Goal: Task Accomplishment & Management: Manage account settings

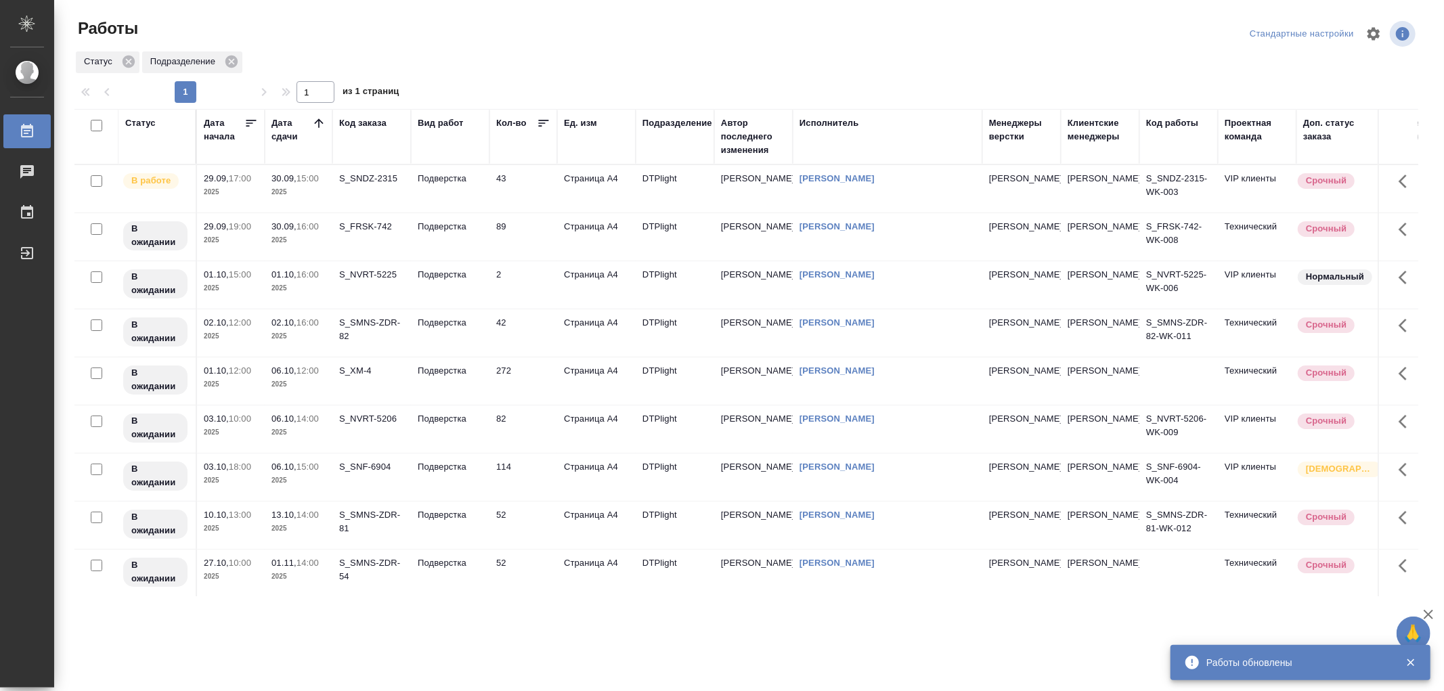
click at [450, 174] on p "Подверстка" at bounding box center [450, 179] width 65 height 14
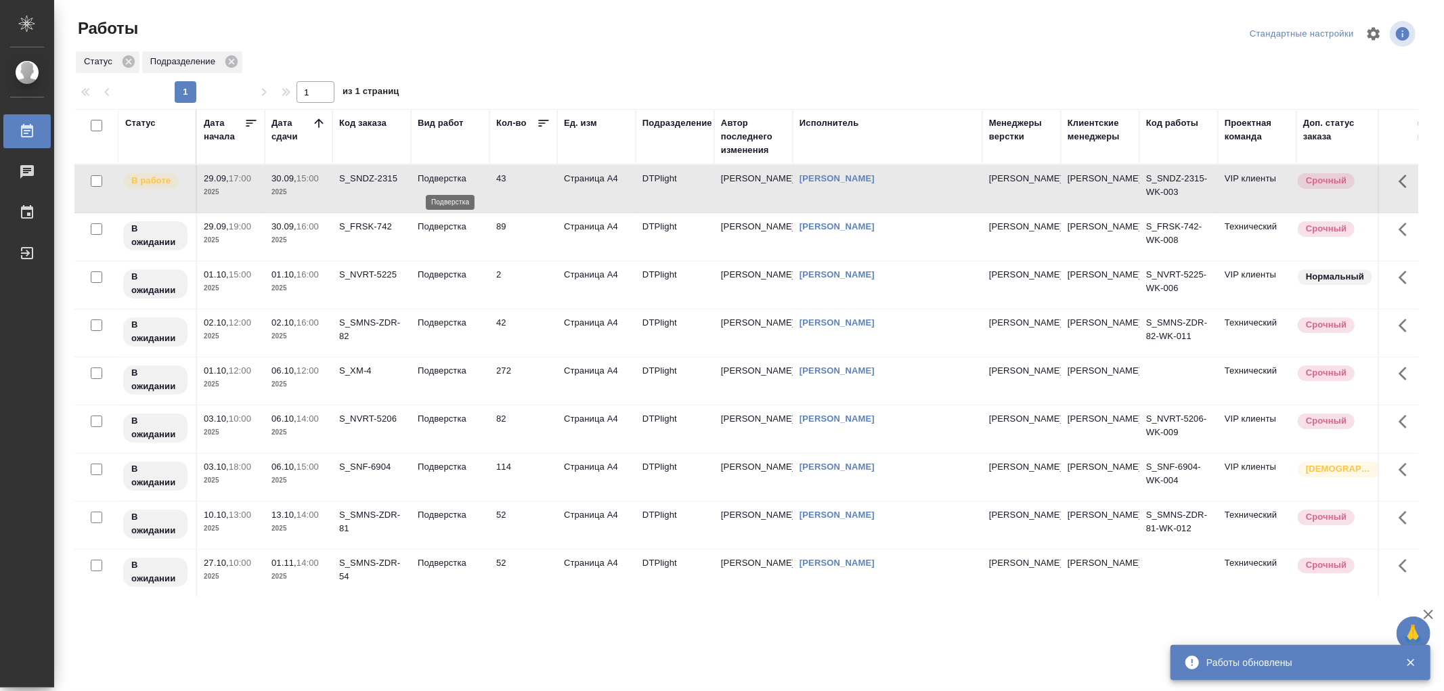
click at [450, 174] on p "Подверстка" at bounding box center [450, 179] width 65 height 14
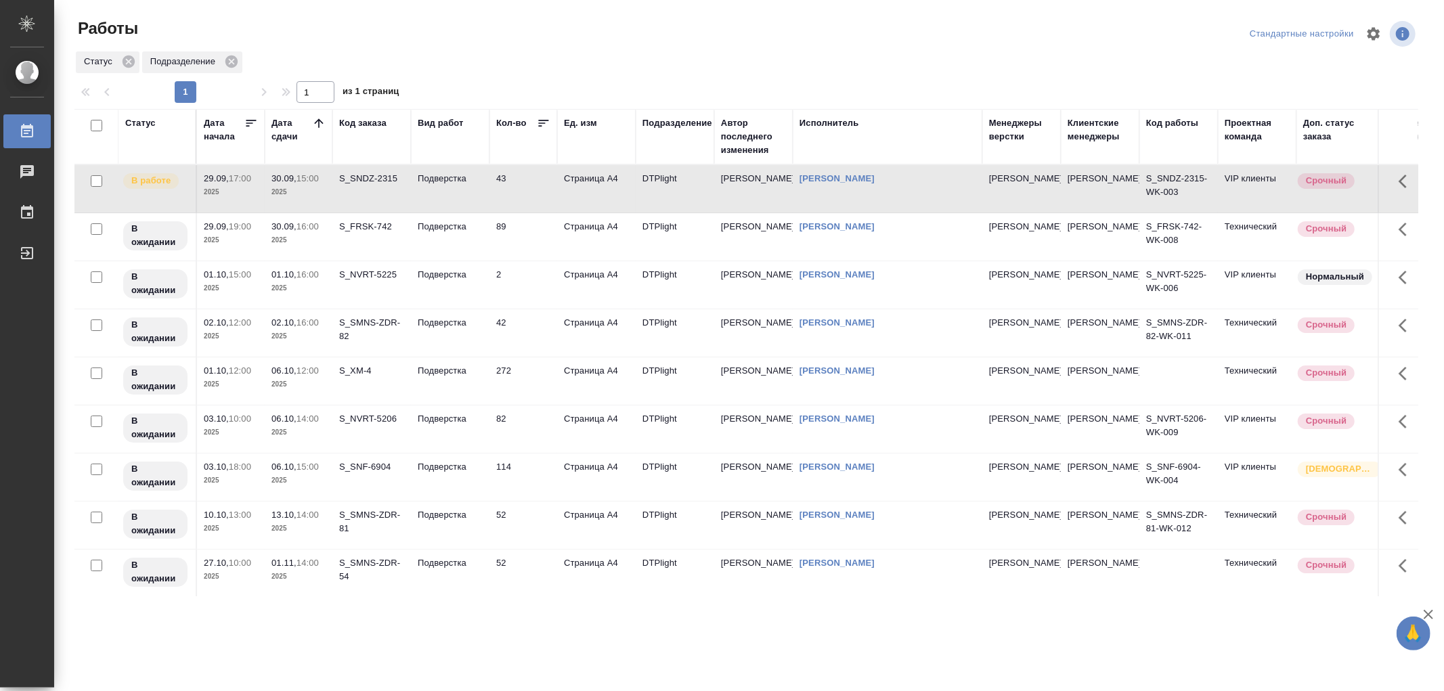
click at [437, 242] on td "Подверстка" at bounding box center [450, 236] width 79 height 47
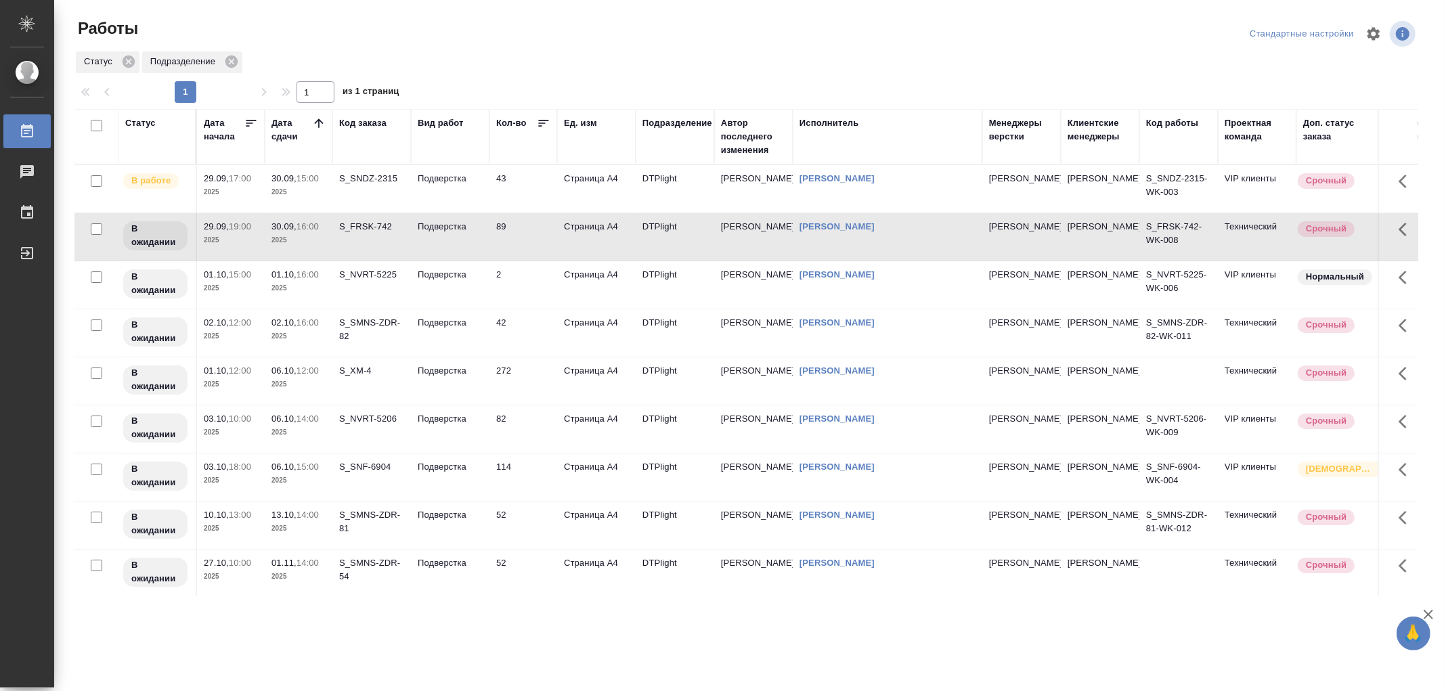
click at [437, 242] on td "Подверстка" at bounding box center [450, 236] width 79 height 47
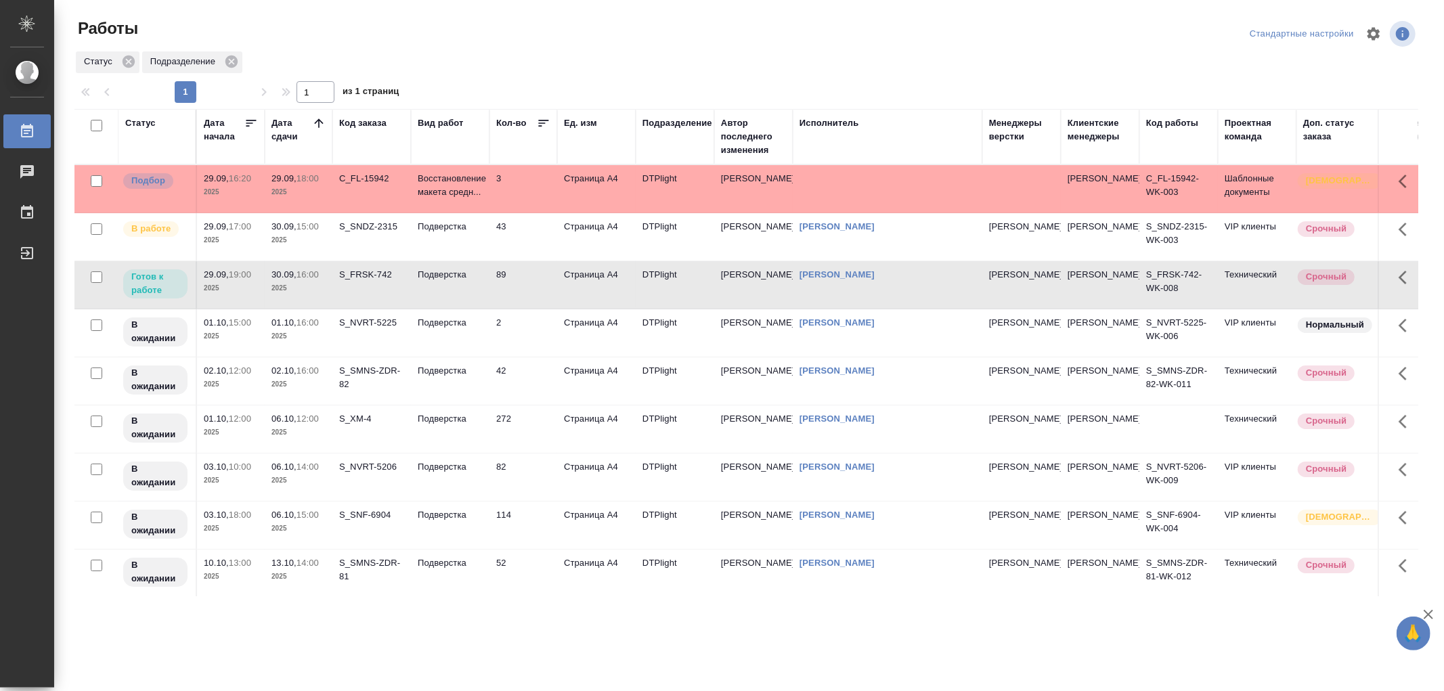
click at [414, 283] on td "Подверстка" at bounding box center [450, 284] width 79 height 47
click at [452, 287] on td "Подверстка" at bounding box center [450, 284] width 79 height 47
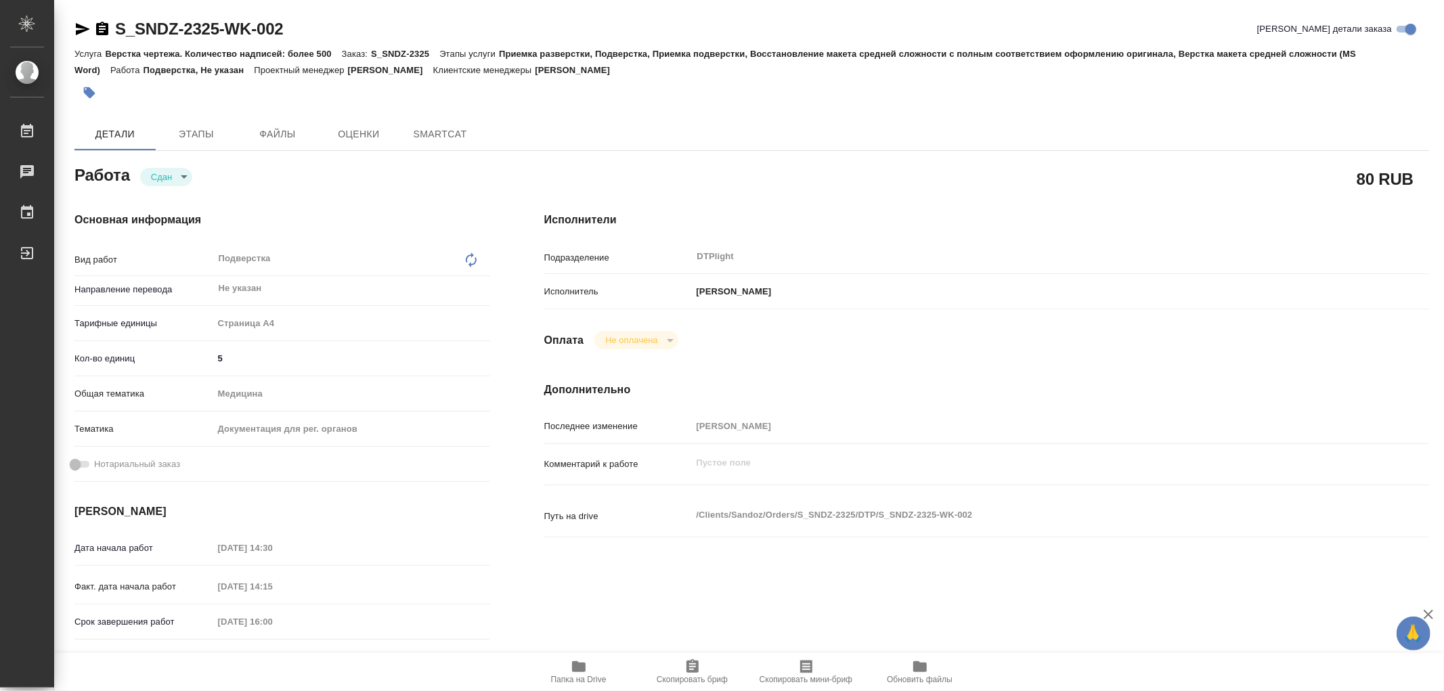
type textarea "x"
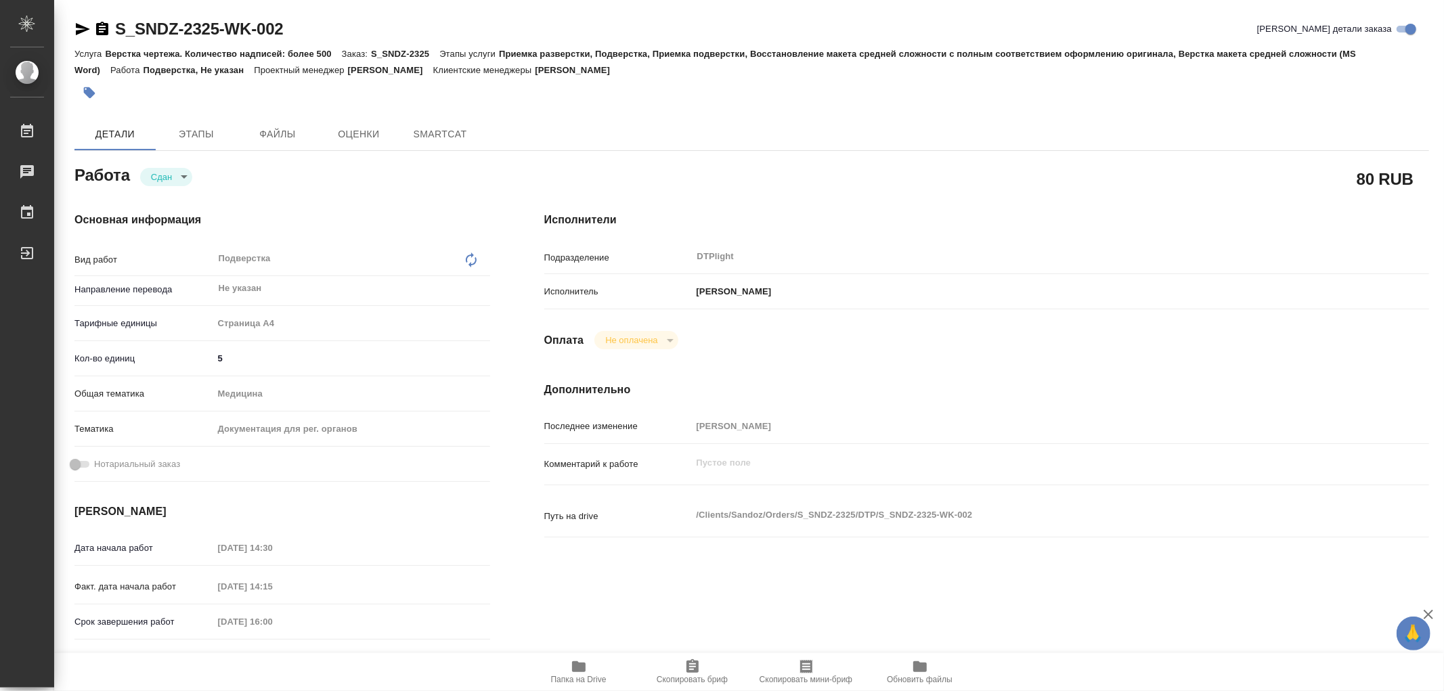
type textarea "x"
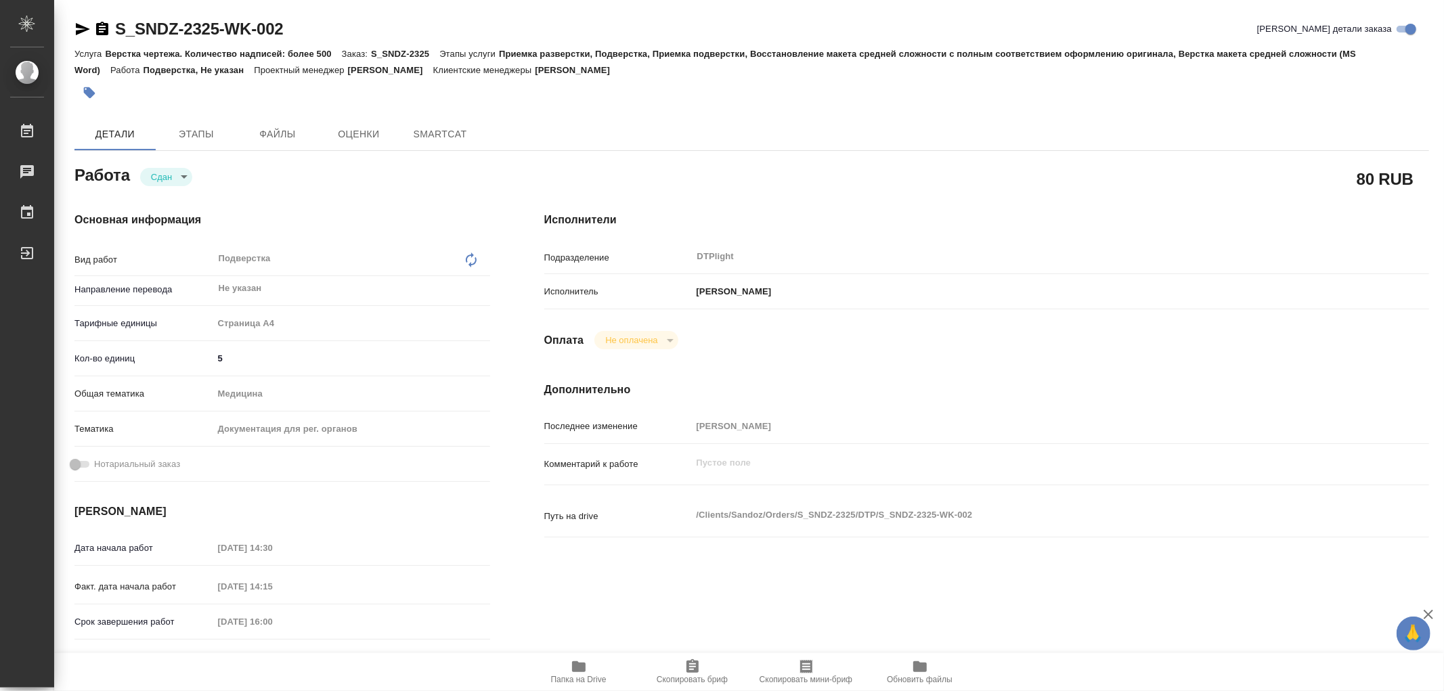
type textarea "x"
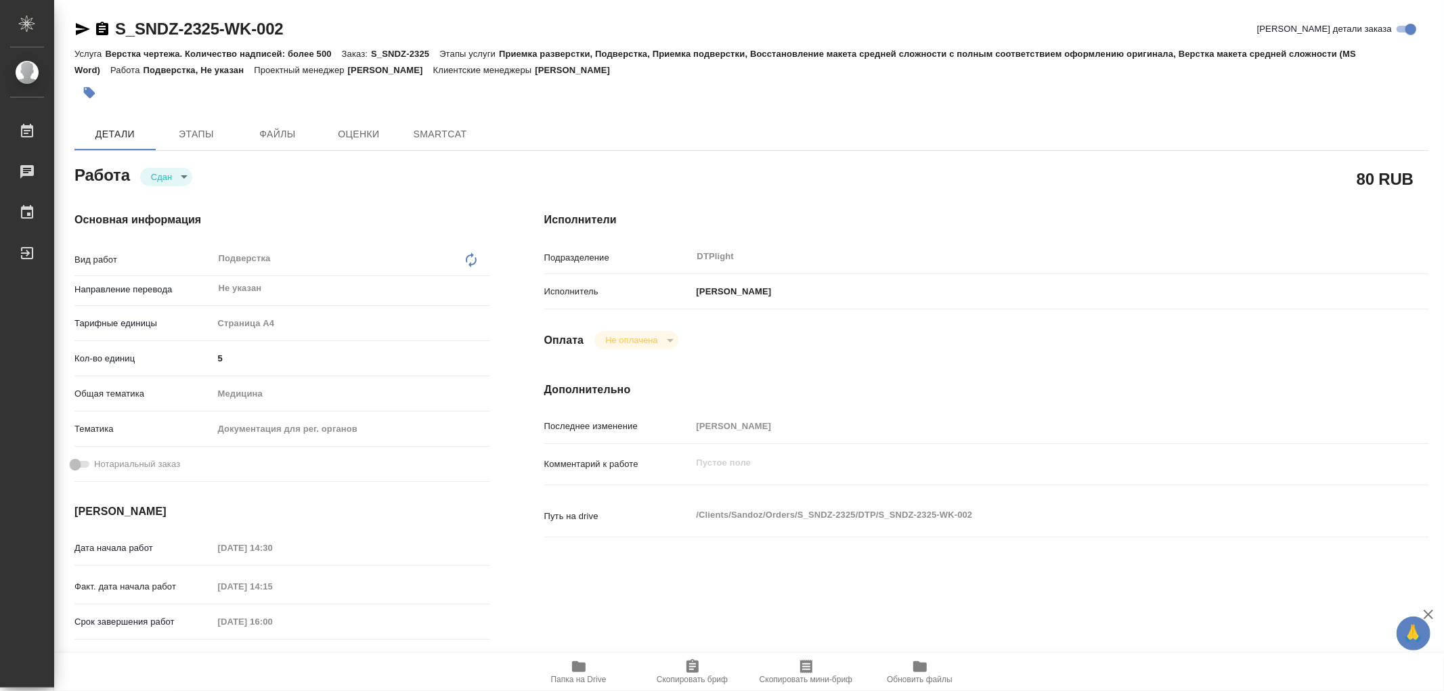
type textarea "x"
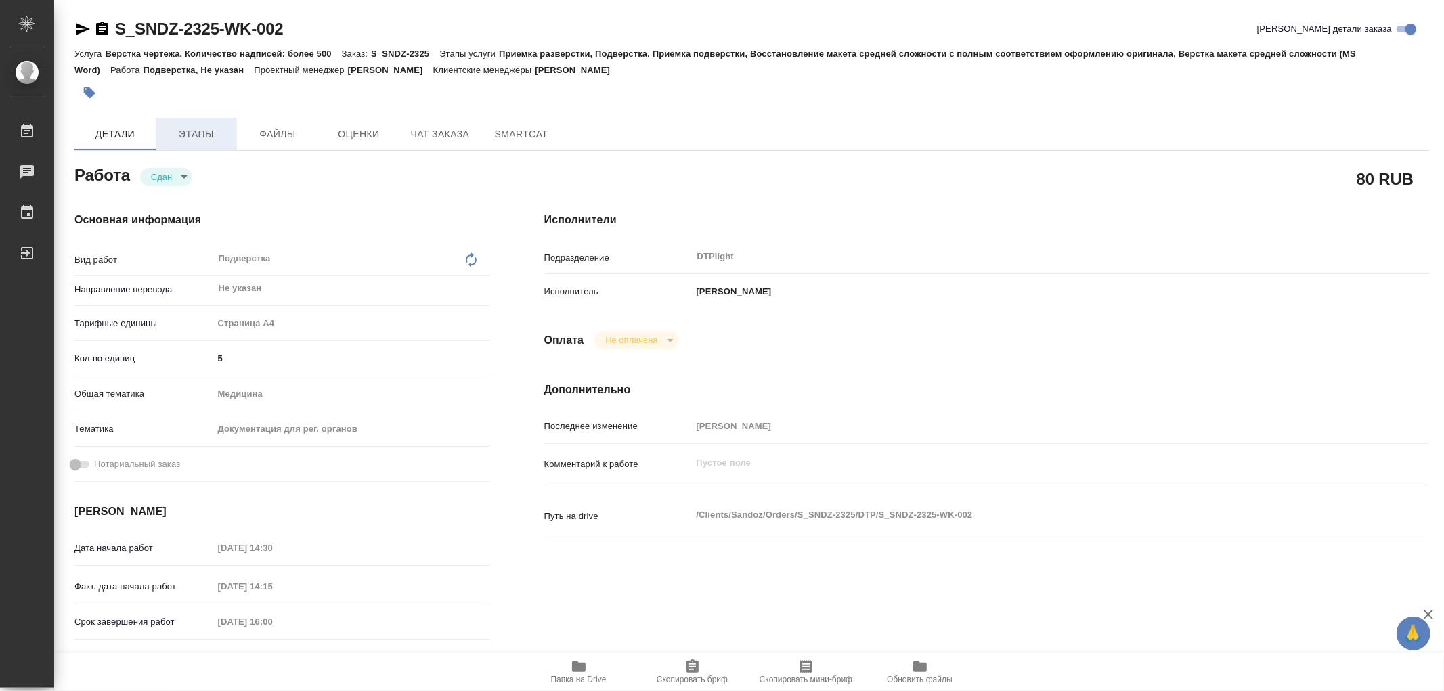
type textarea "x"
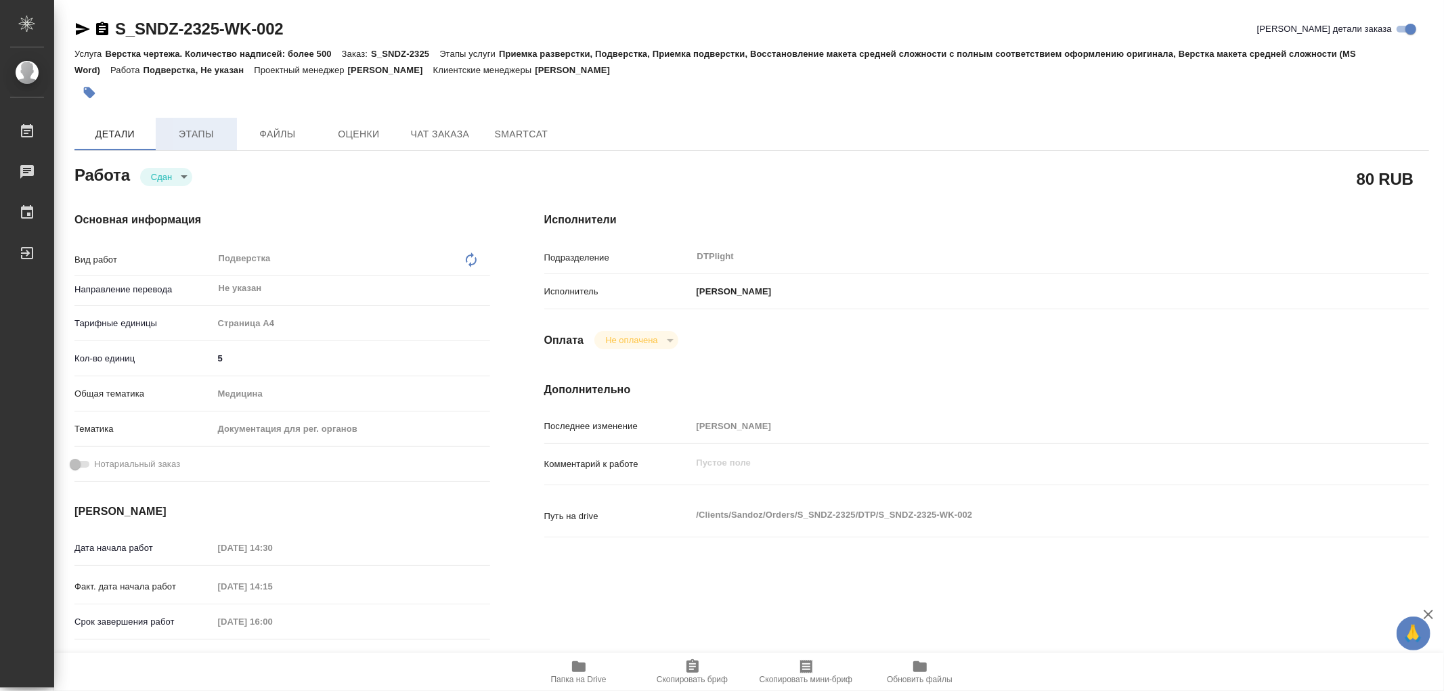
click at [194, 138] on span "Этапы" at bounding box center [196, 134] width 65 height 17
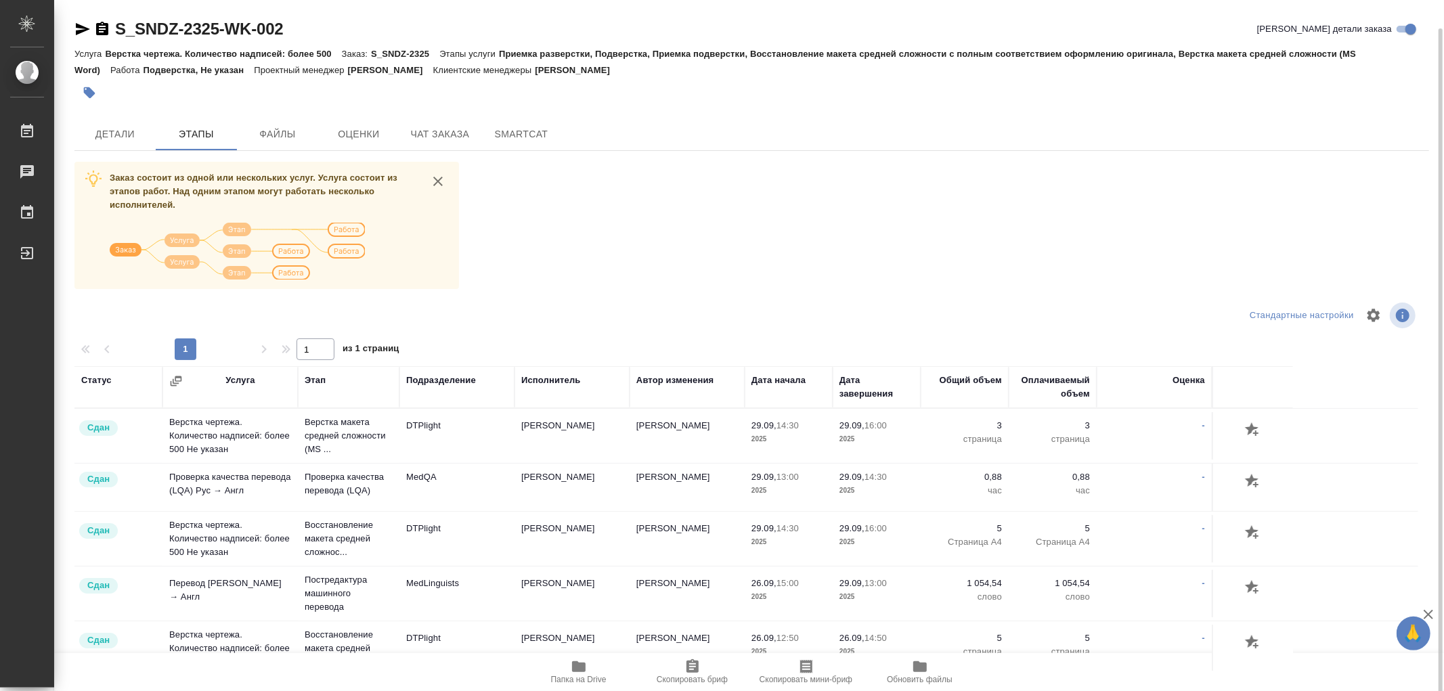
scroll to position [61, 0]
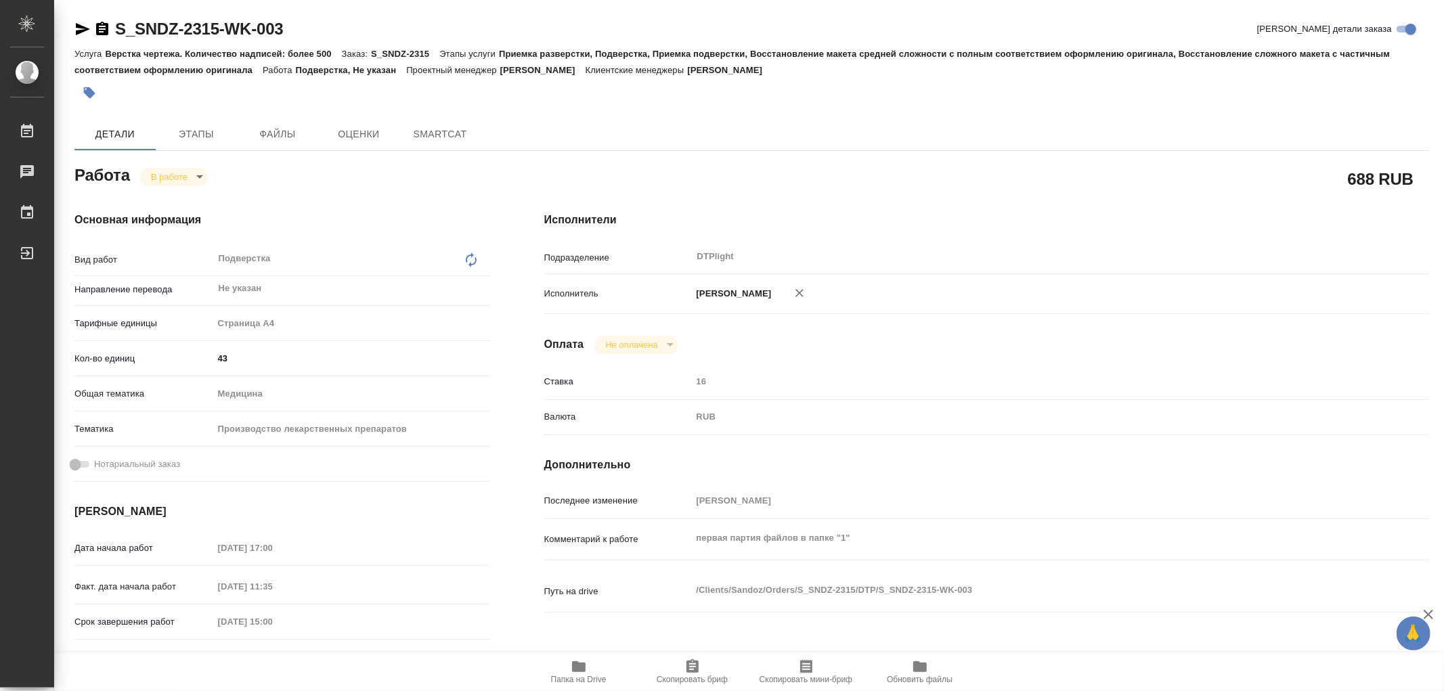
type textarea "x"
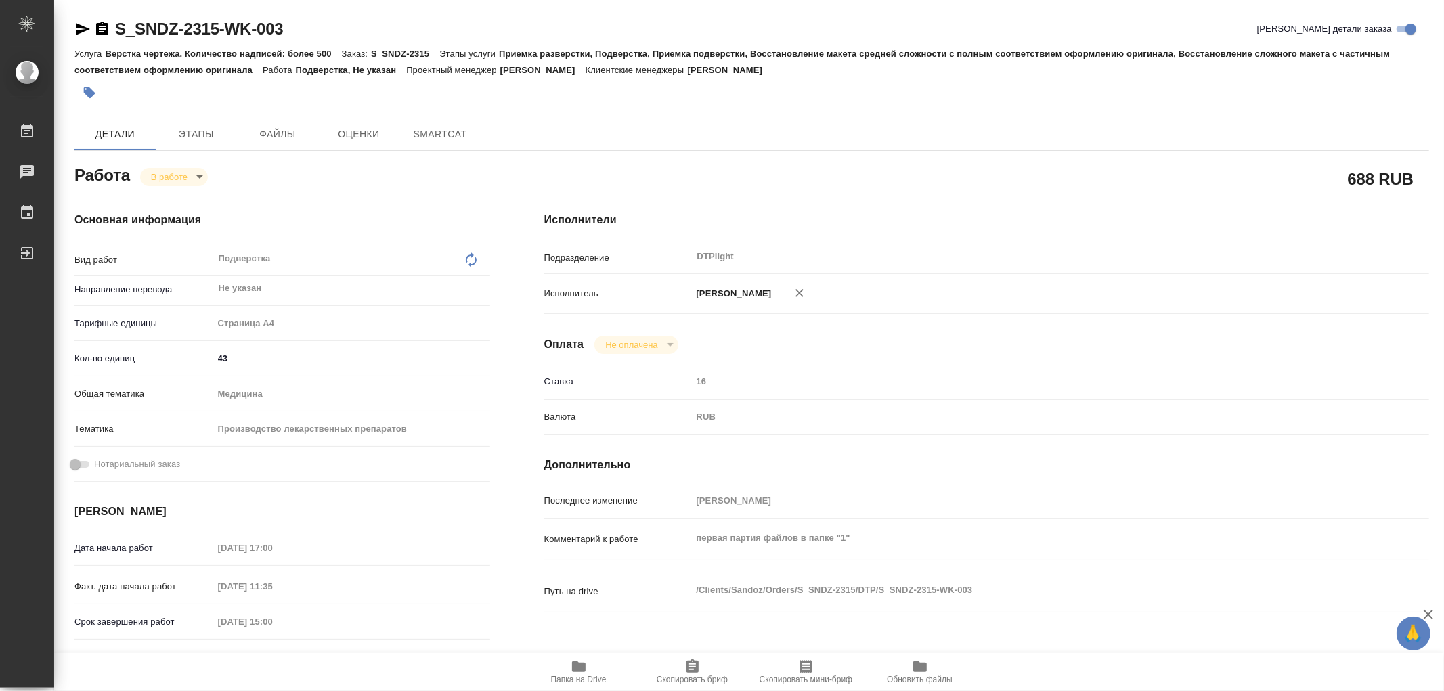
type textarea "x"
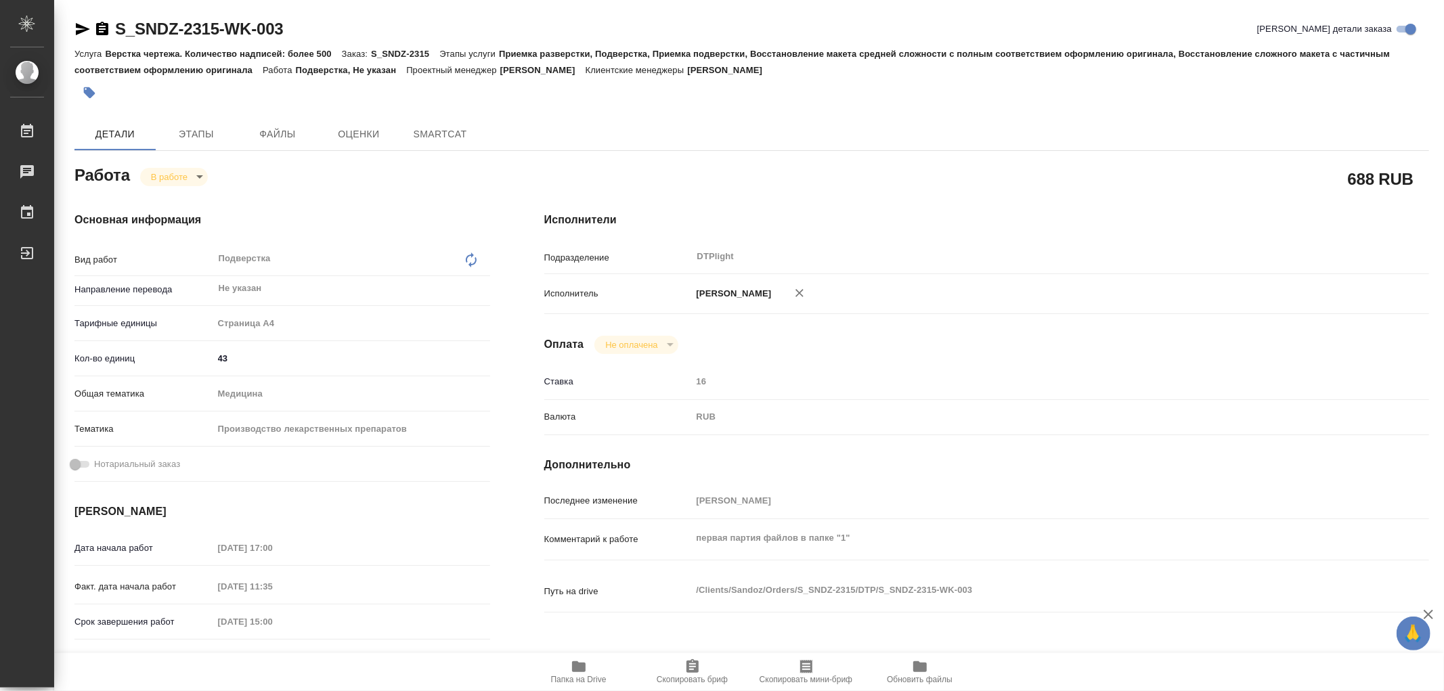
type textarea "x"
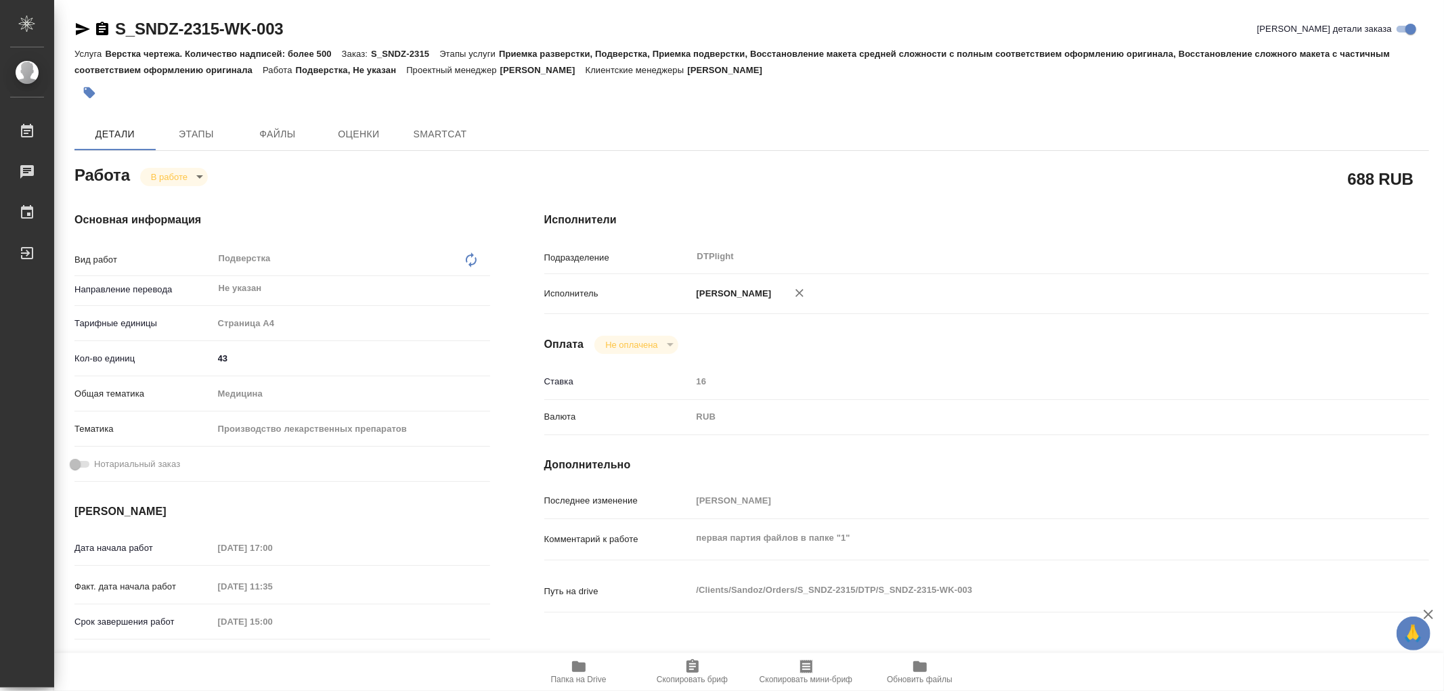
type textarea "x"
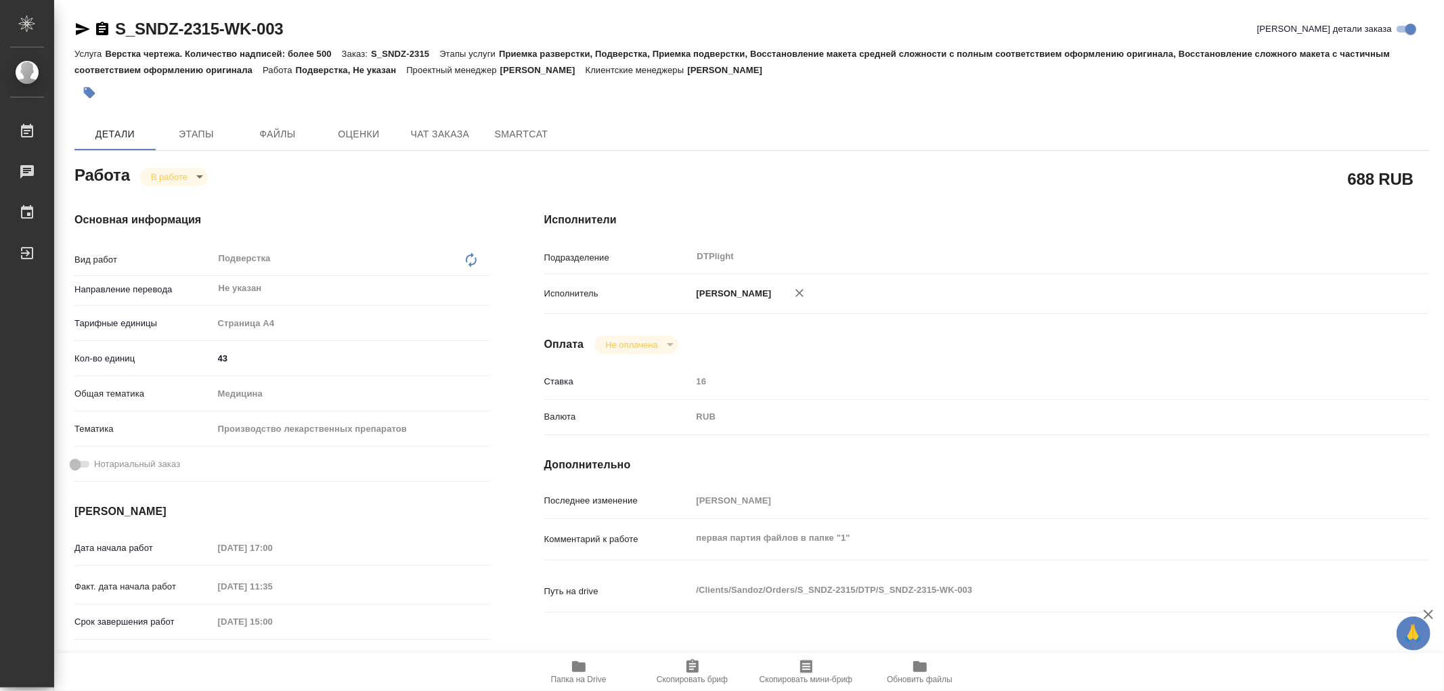
type textarea "x"
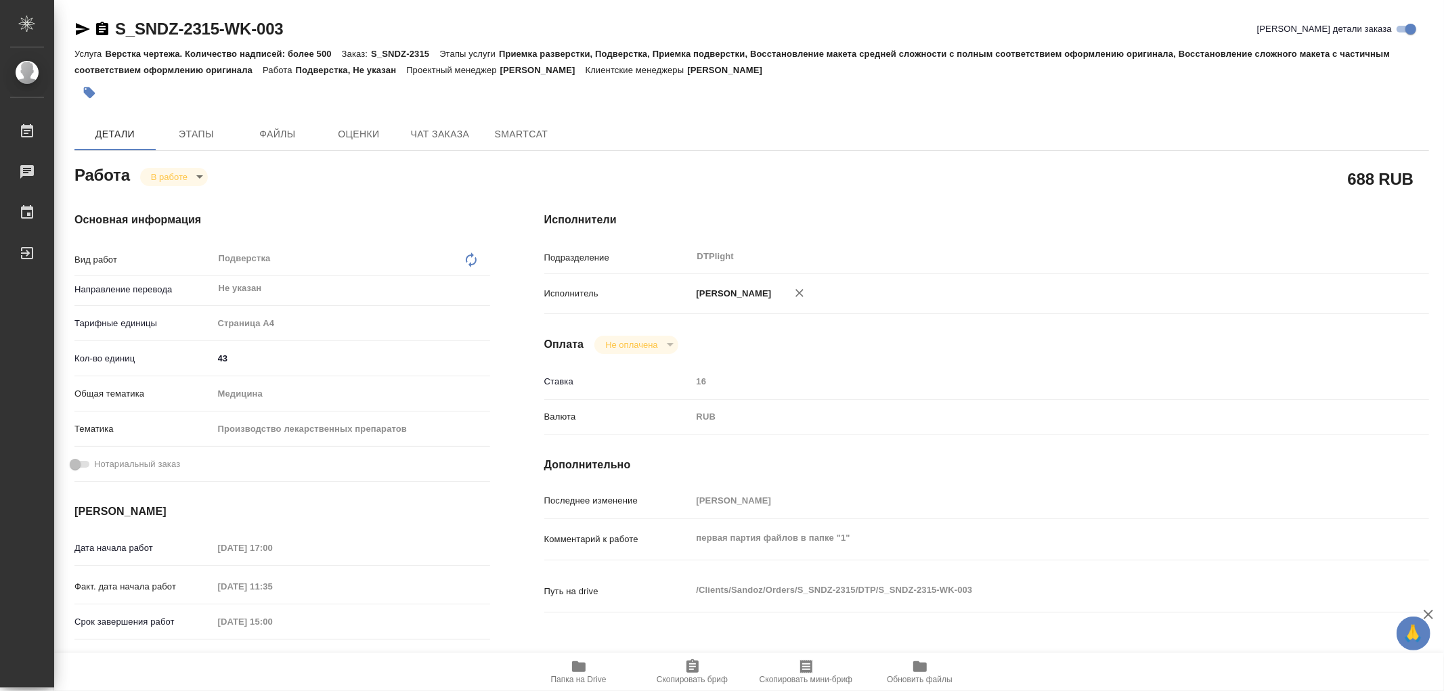
click at [579, 668] on icon "button" at bounding box center [579, 667] width 14 height 11
type textarea "x"
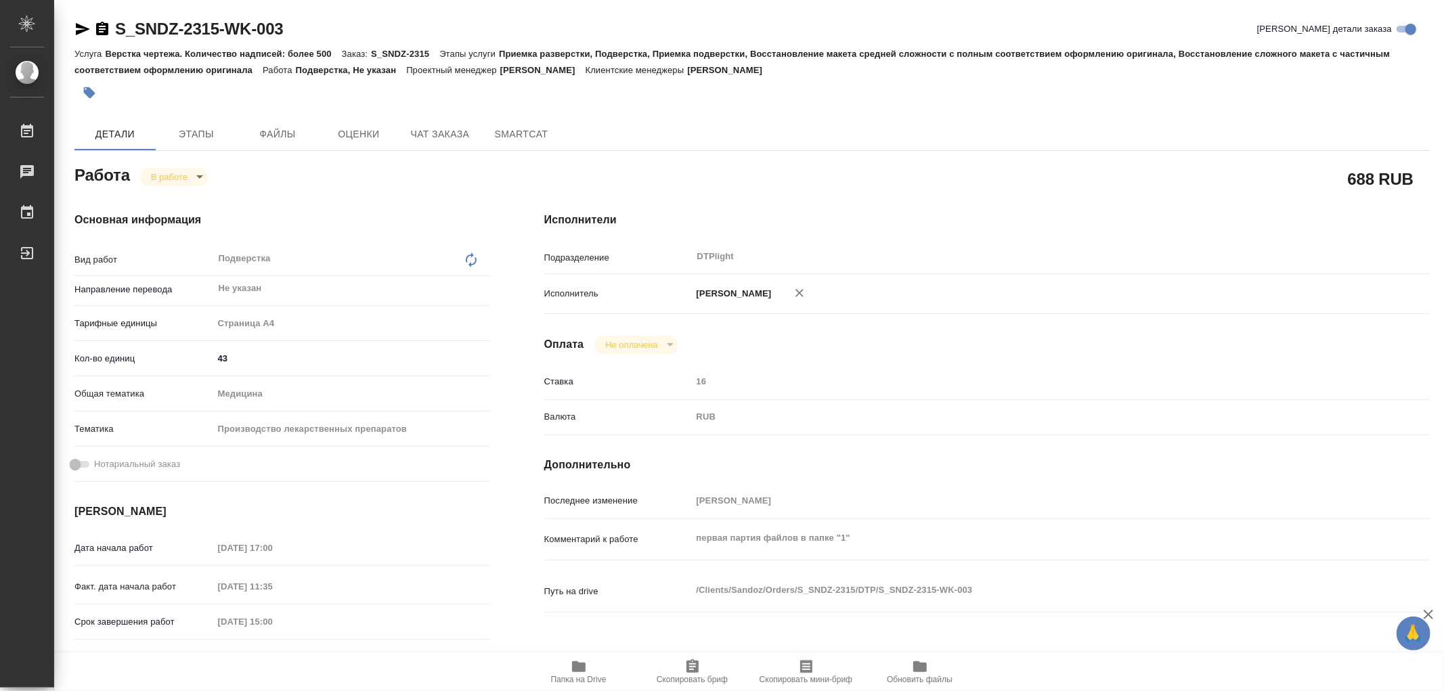
type textarea "x"
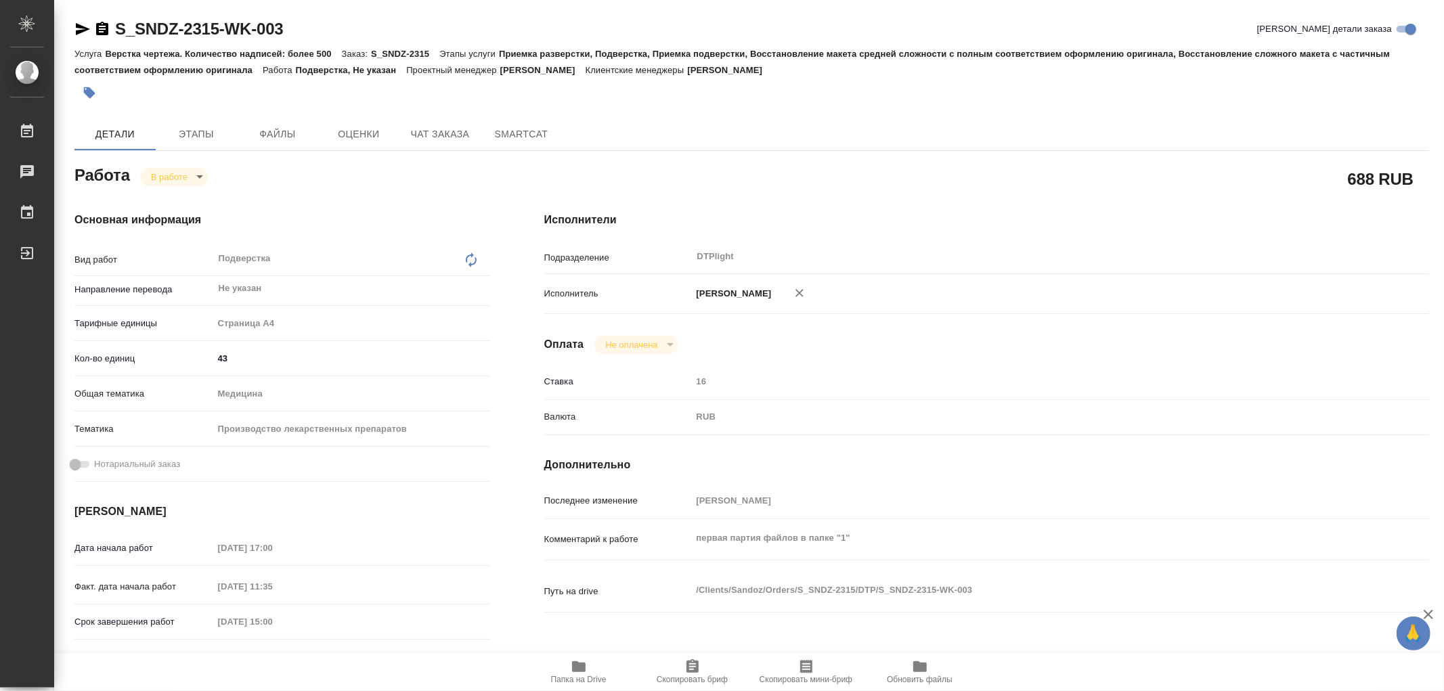
type textarea "x"
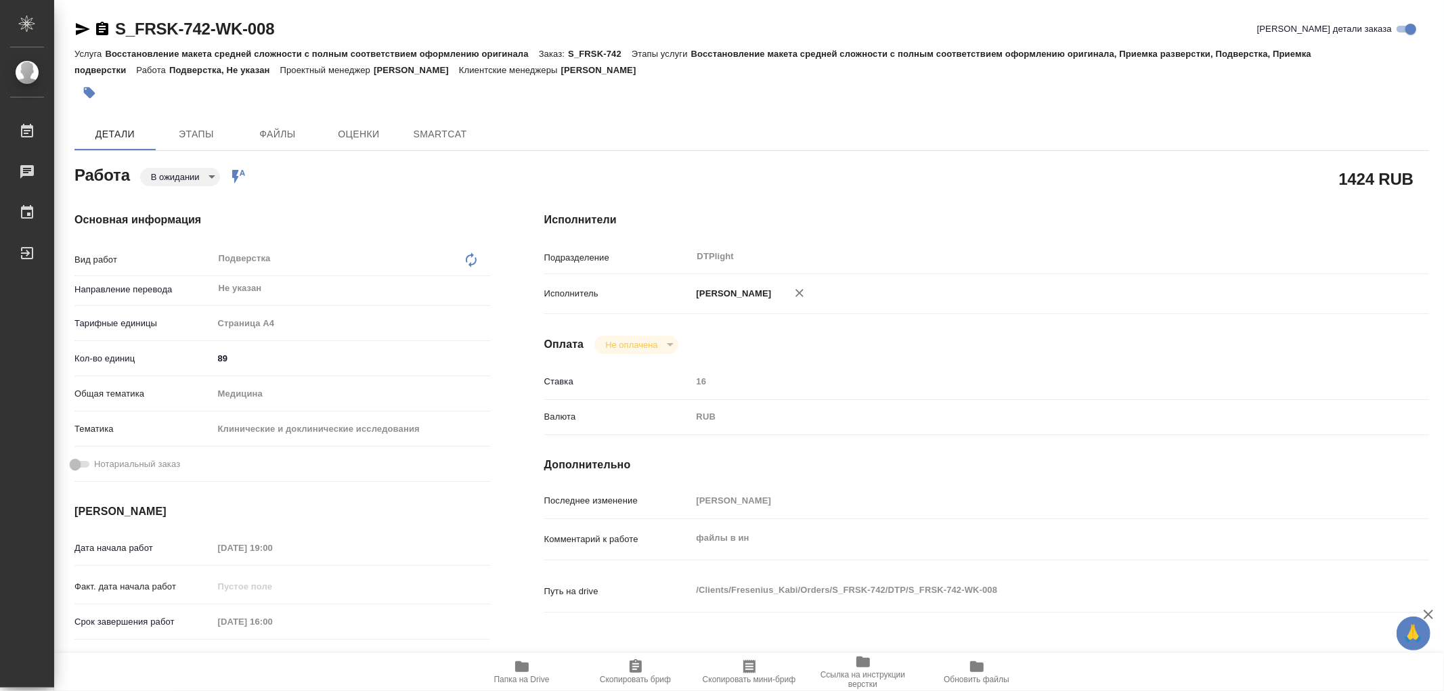
type textarea "x"
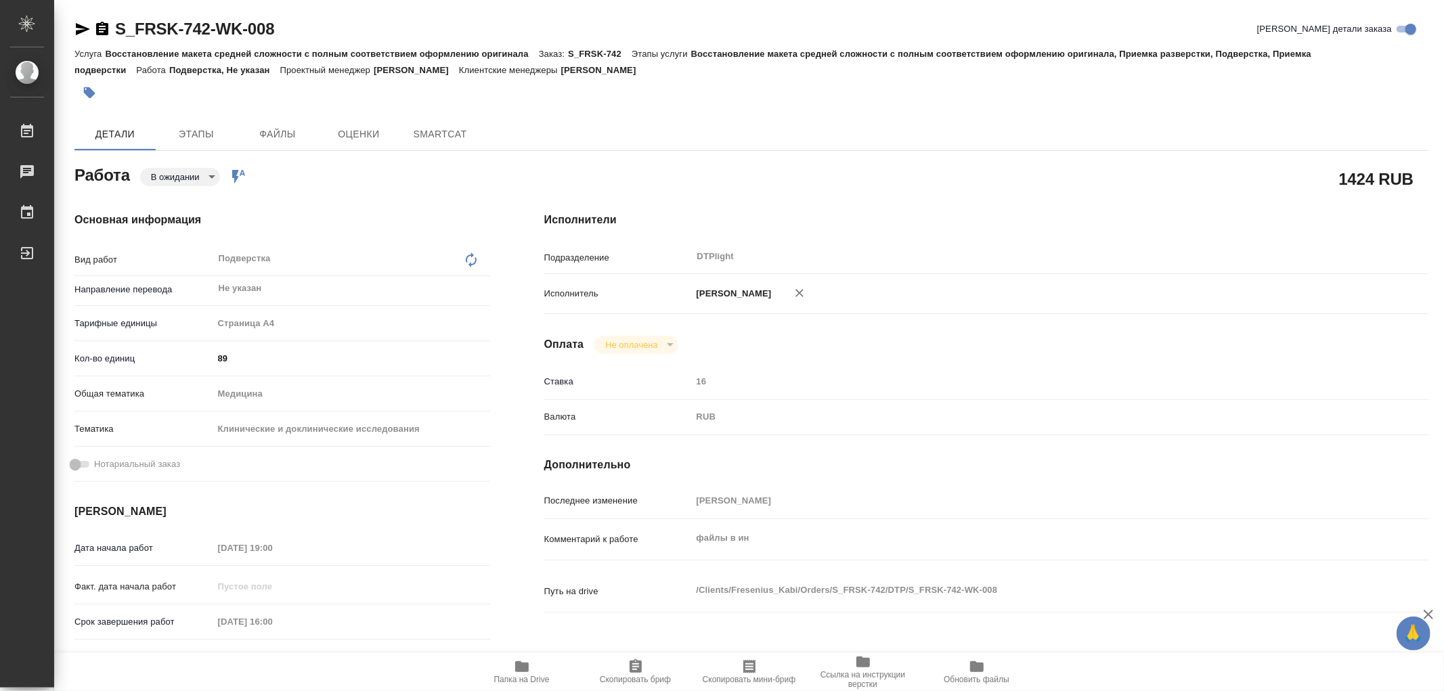
type textarea "x"
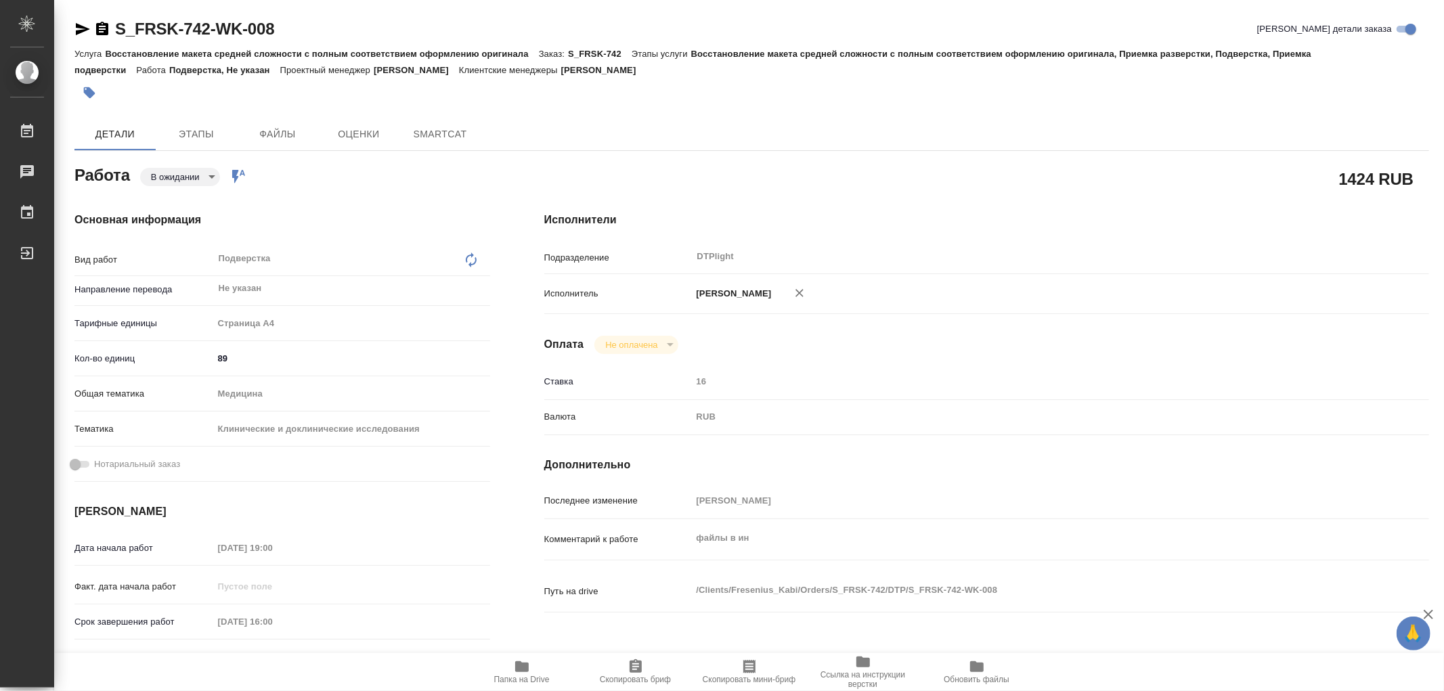
type textarea "x"
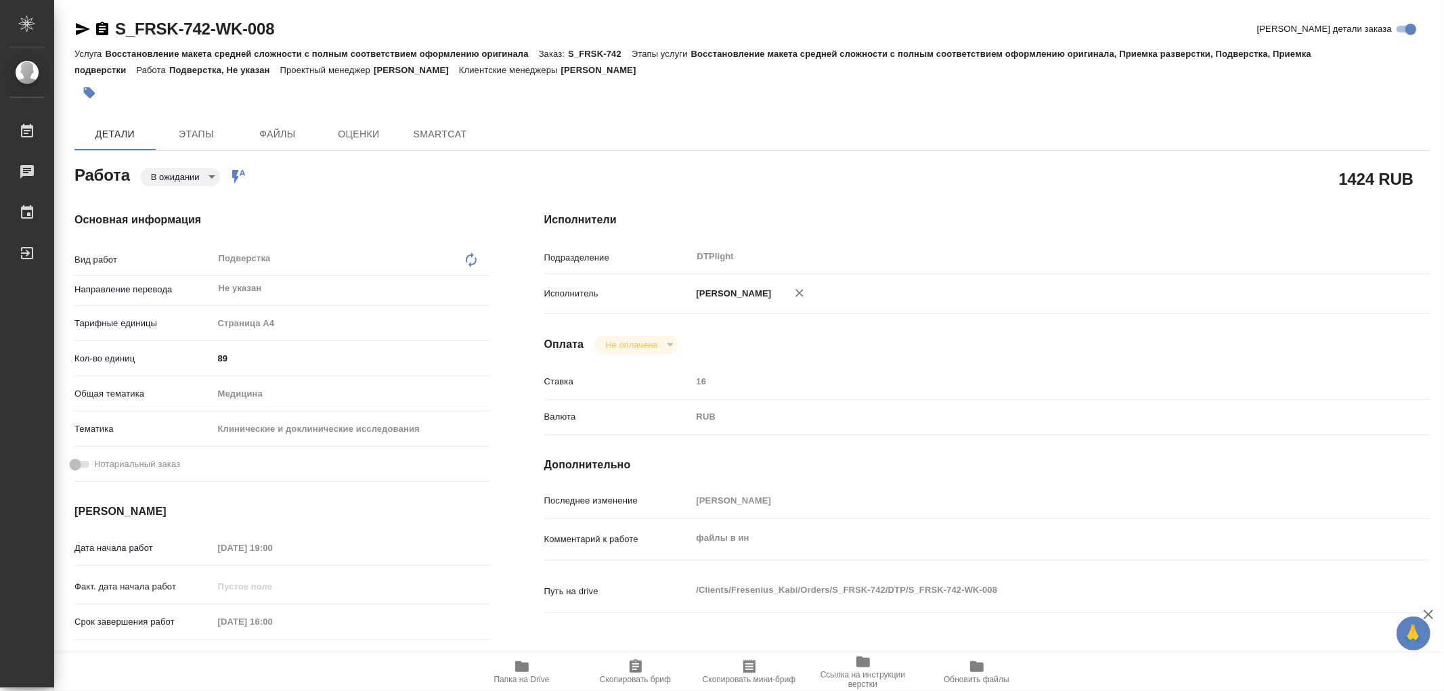
type textarea "x"
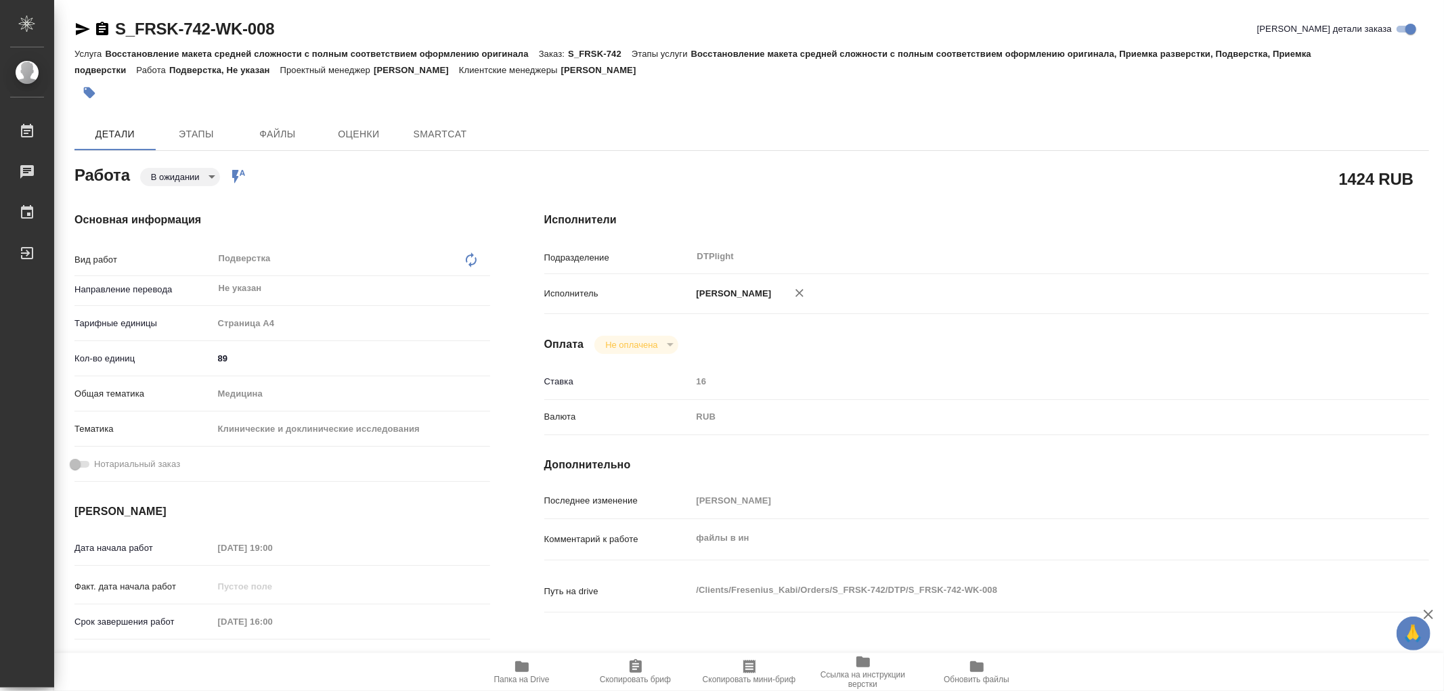
type textarea "x"
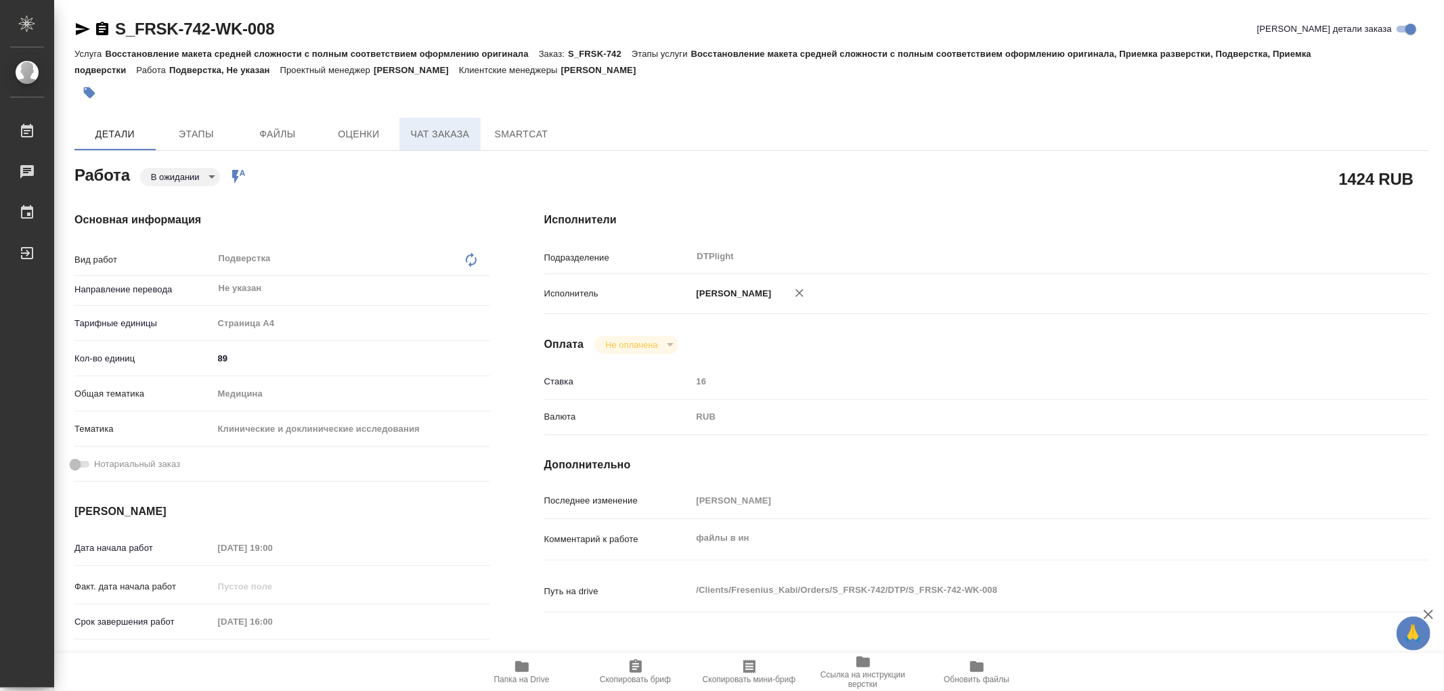
type textarea "x"
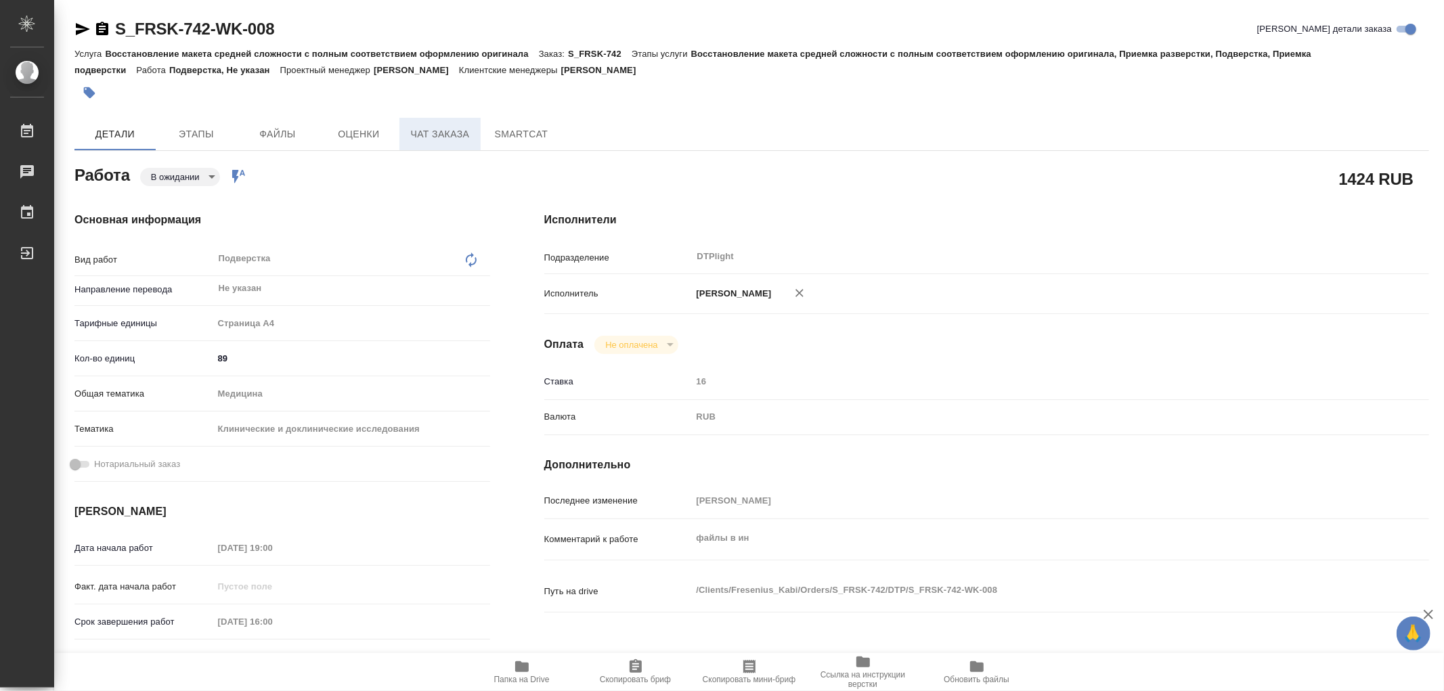
click at [468, 137] on span "Чат заказа" at bounding box center [440, 134] width 65 height 17
type textarea "x"
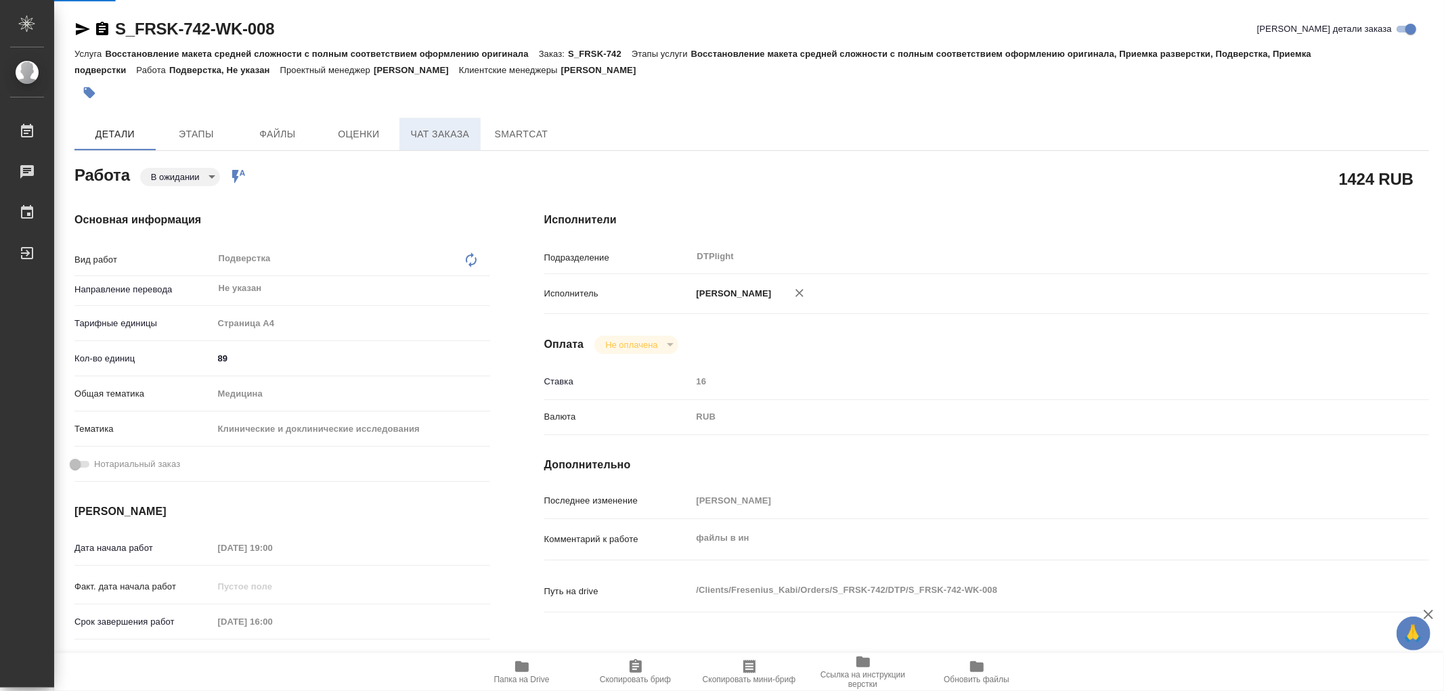
type textarea "x"
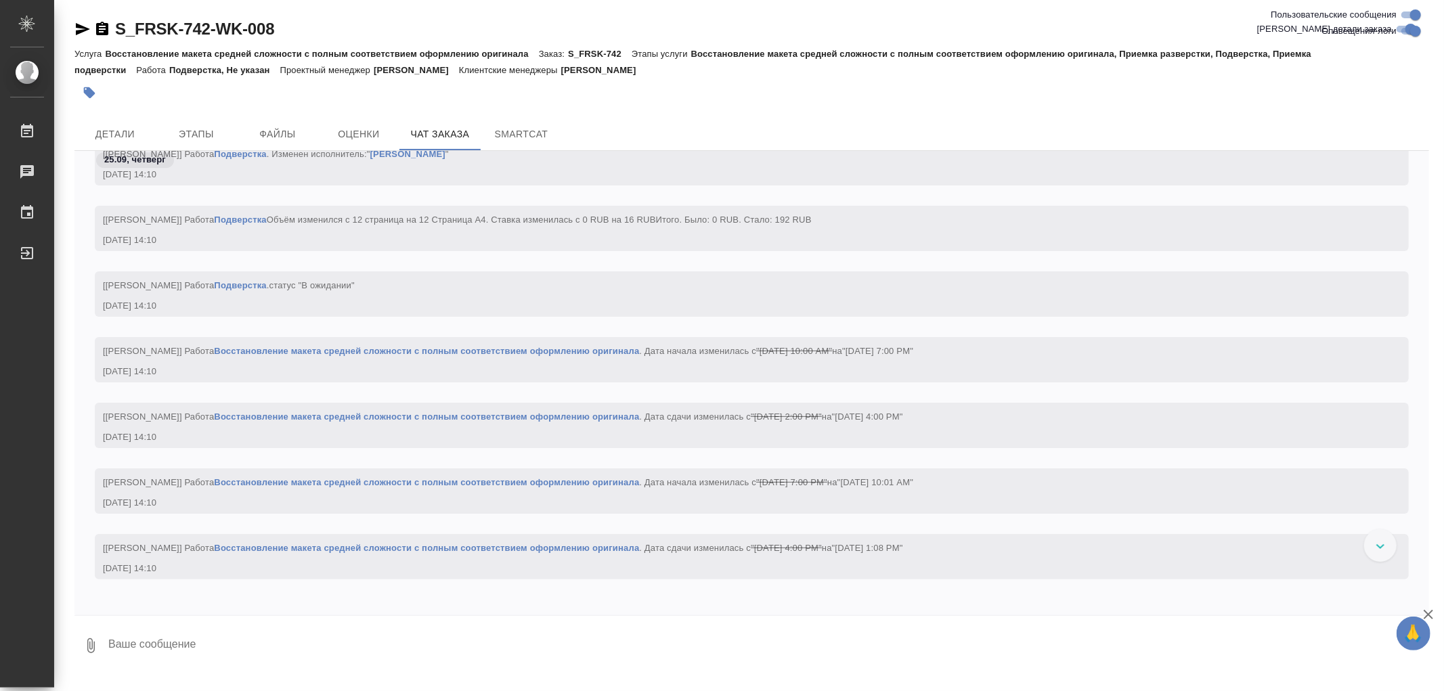
scroll to position [20758, 0]
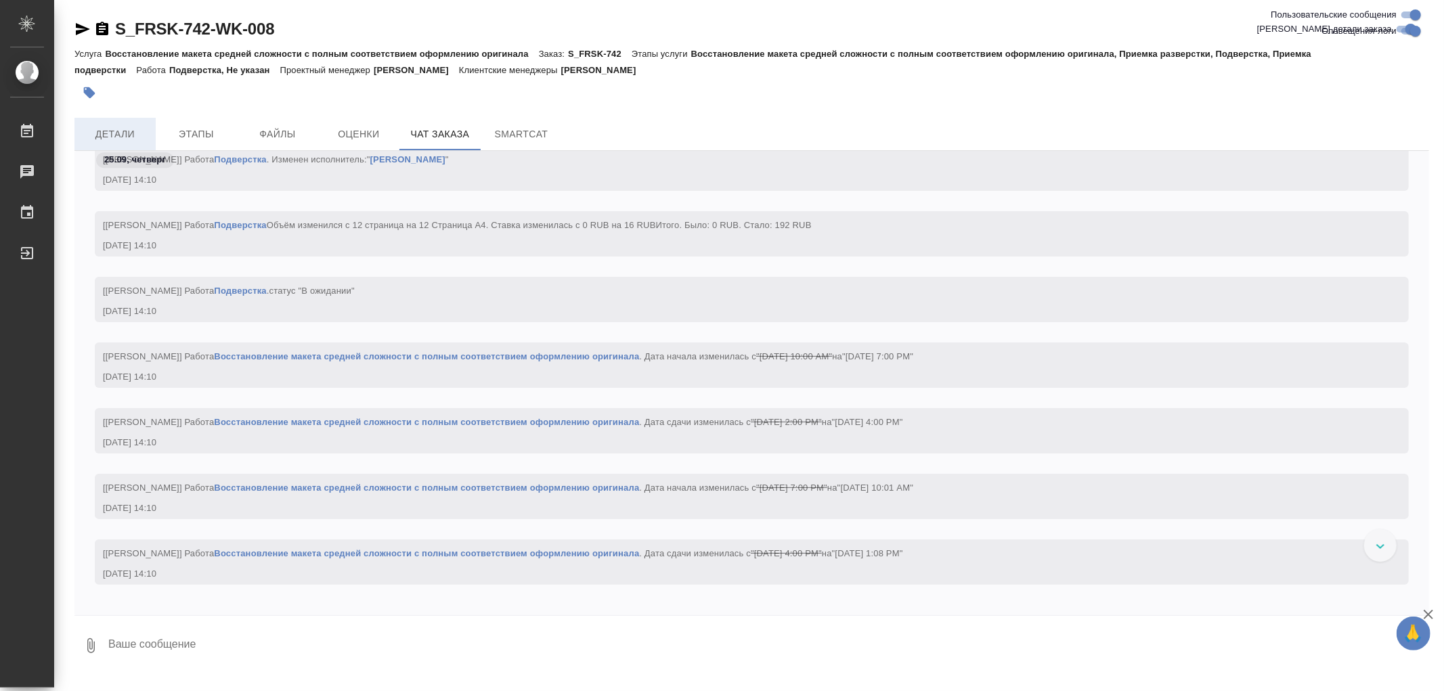
click at [127, 131] on span "Детали" at bounding box center [115, 134] width 65 height 17
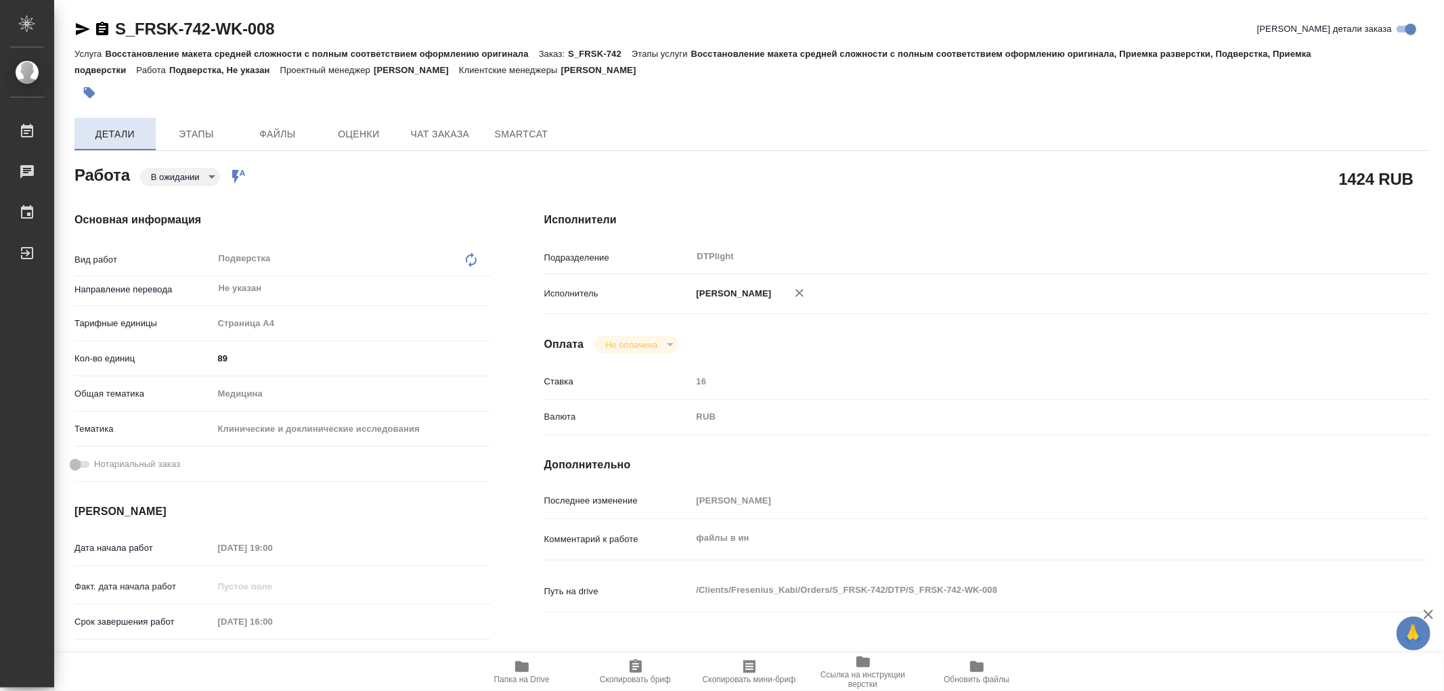
type textarea "x"
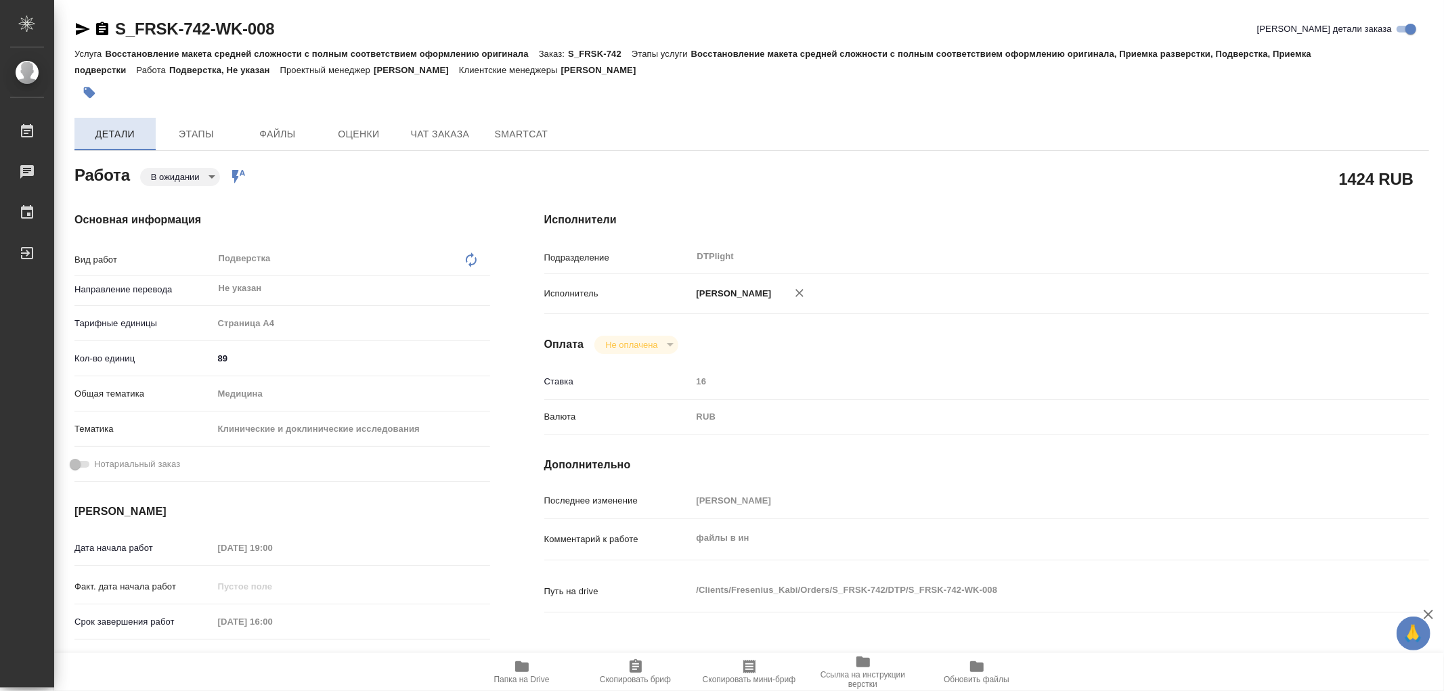
type textarea "x"
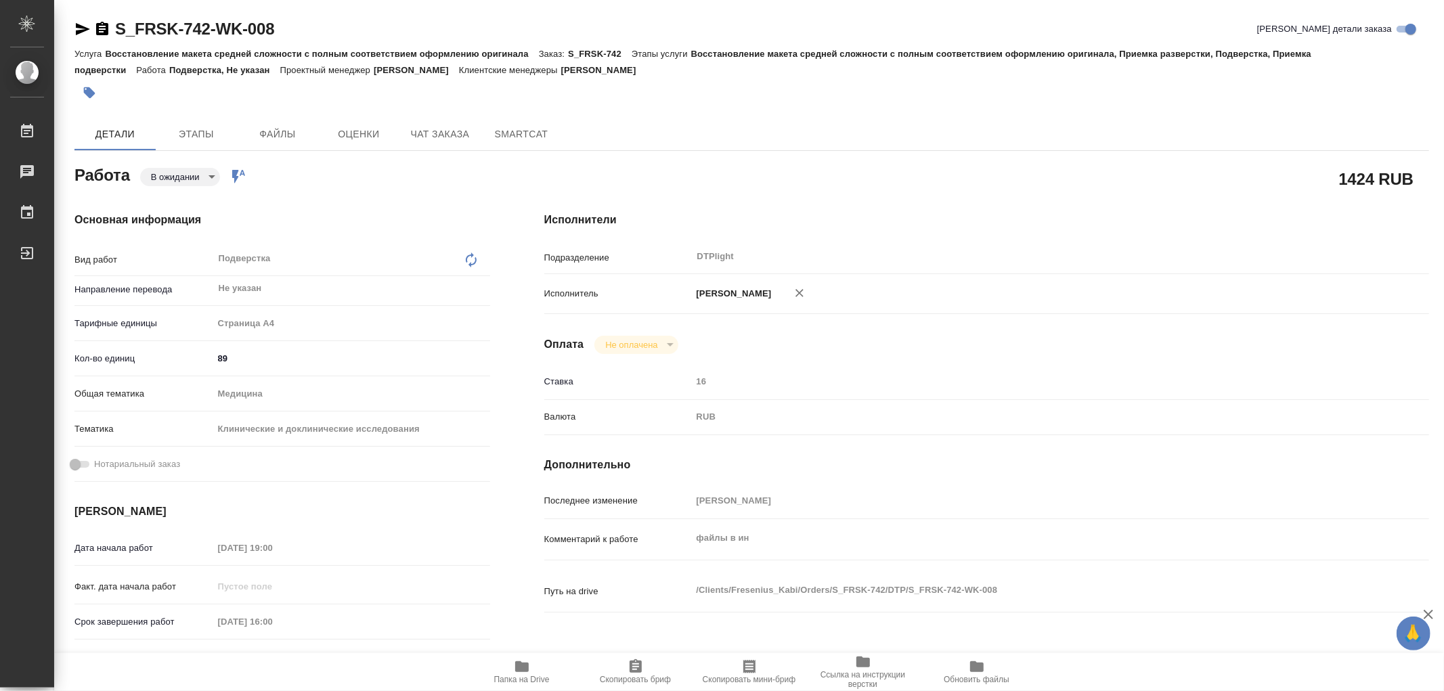
type textarea "x"
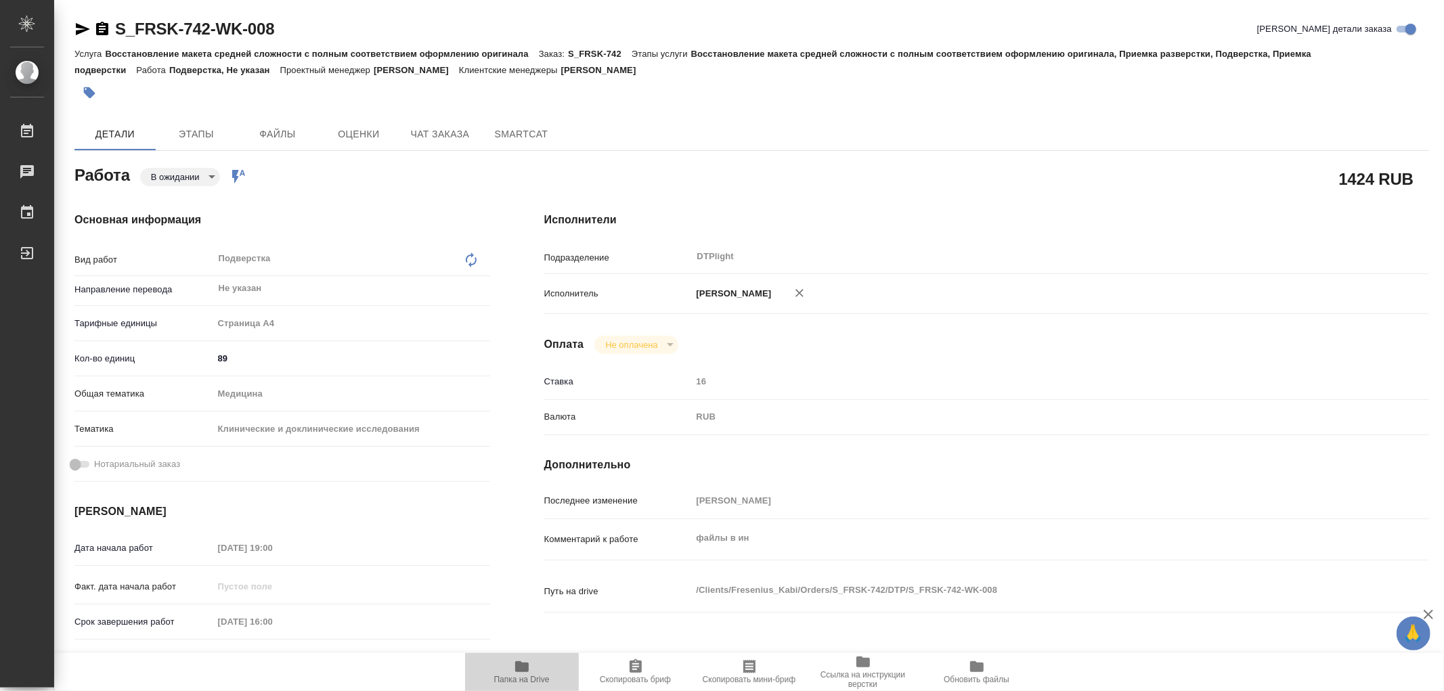
click at [525, 664] on icon "button" at bounding box center [522, 667] width 14 height 11
type textarea "x"
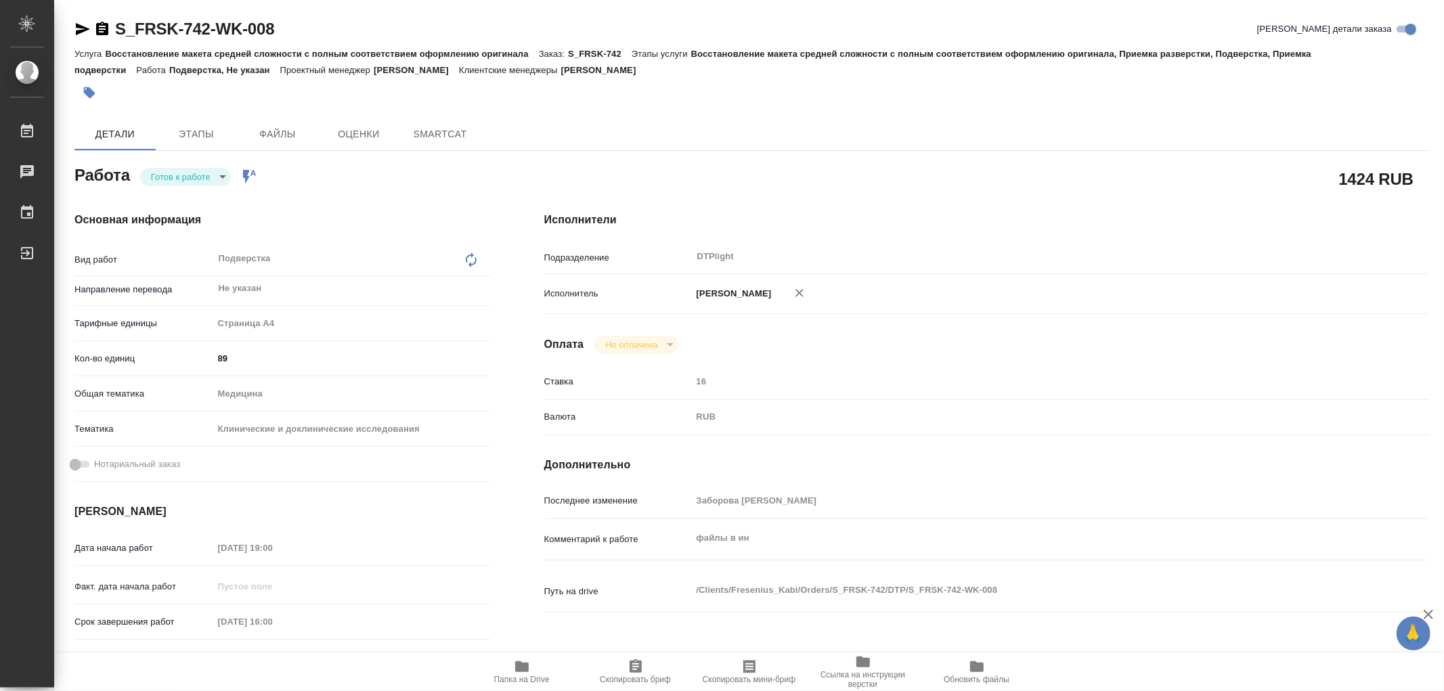
type textarea "x"
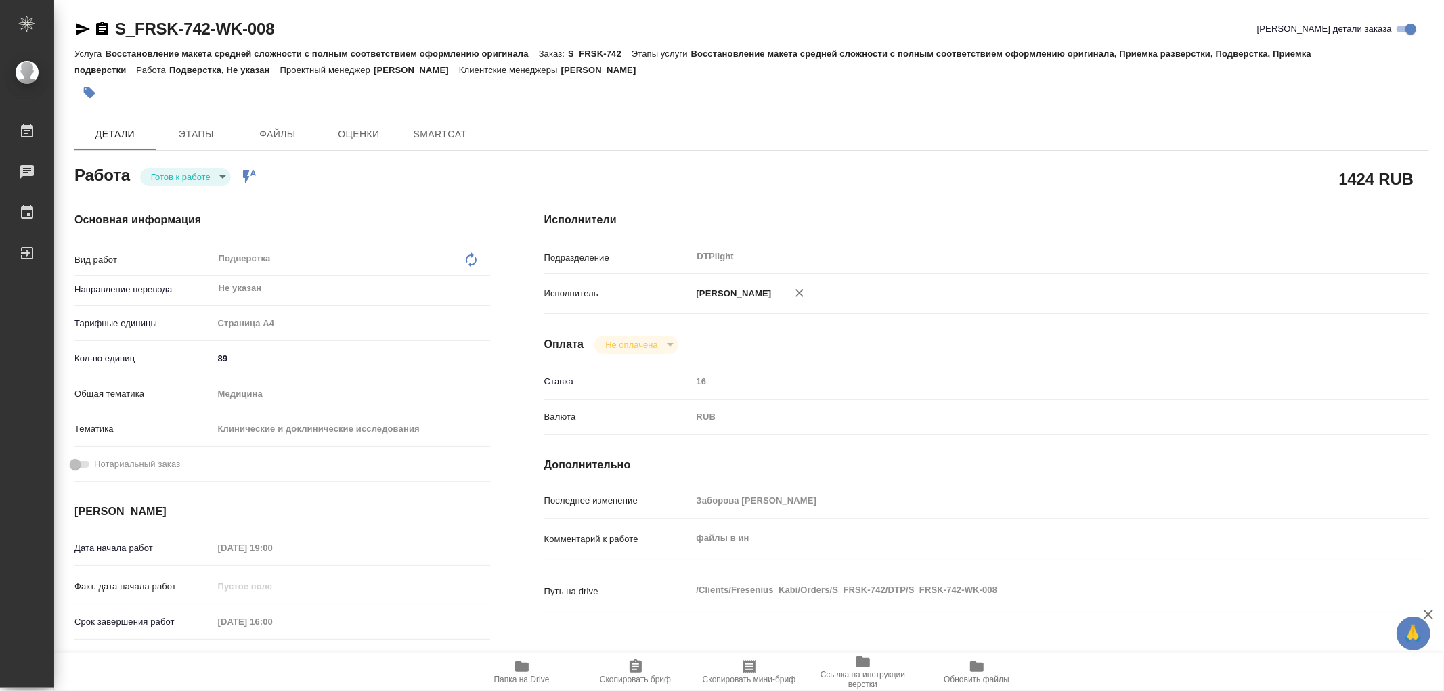
type textarea "x"
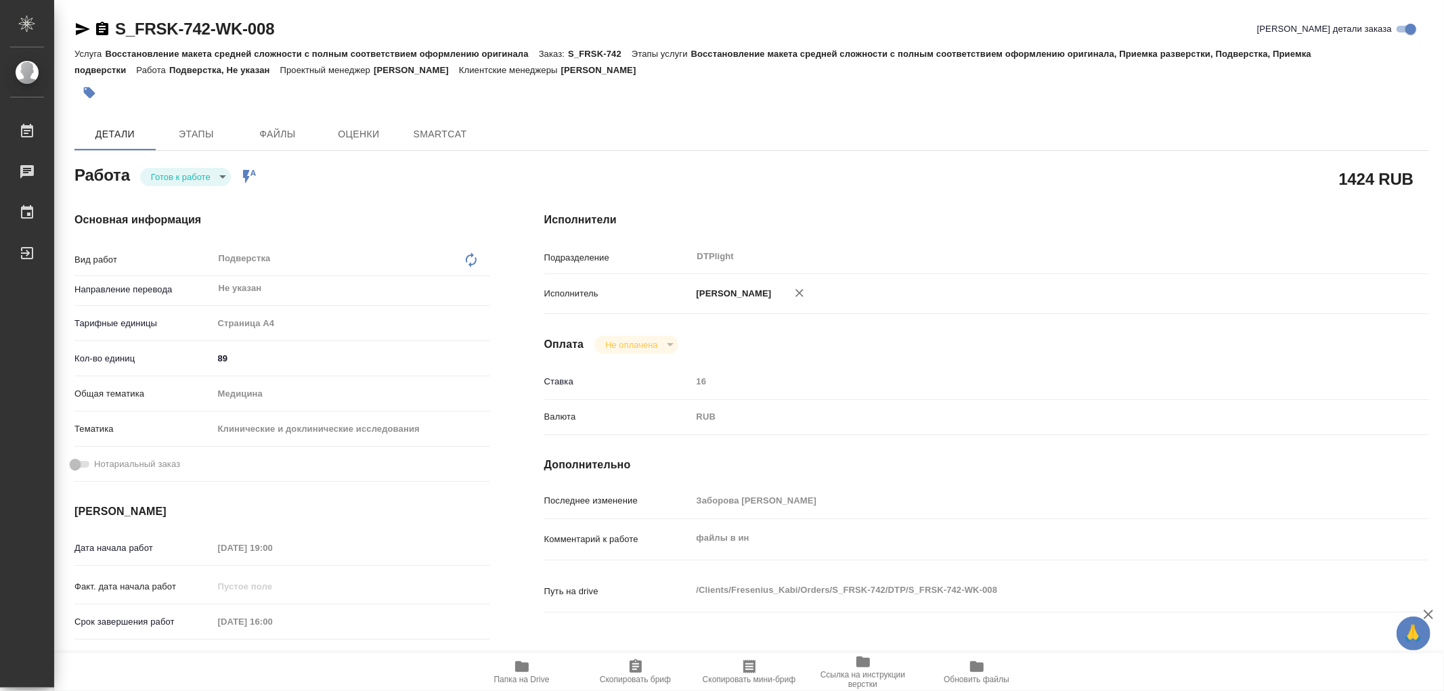
type textarea "x"
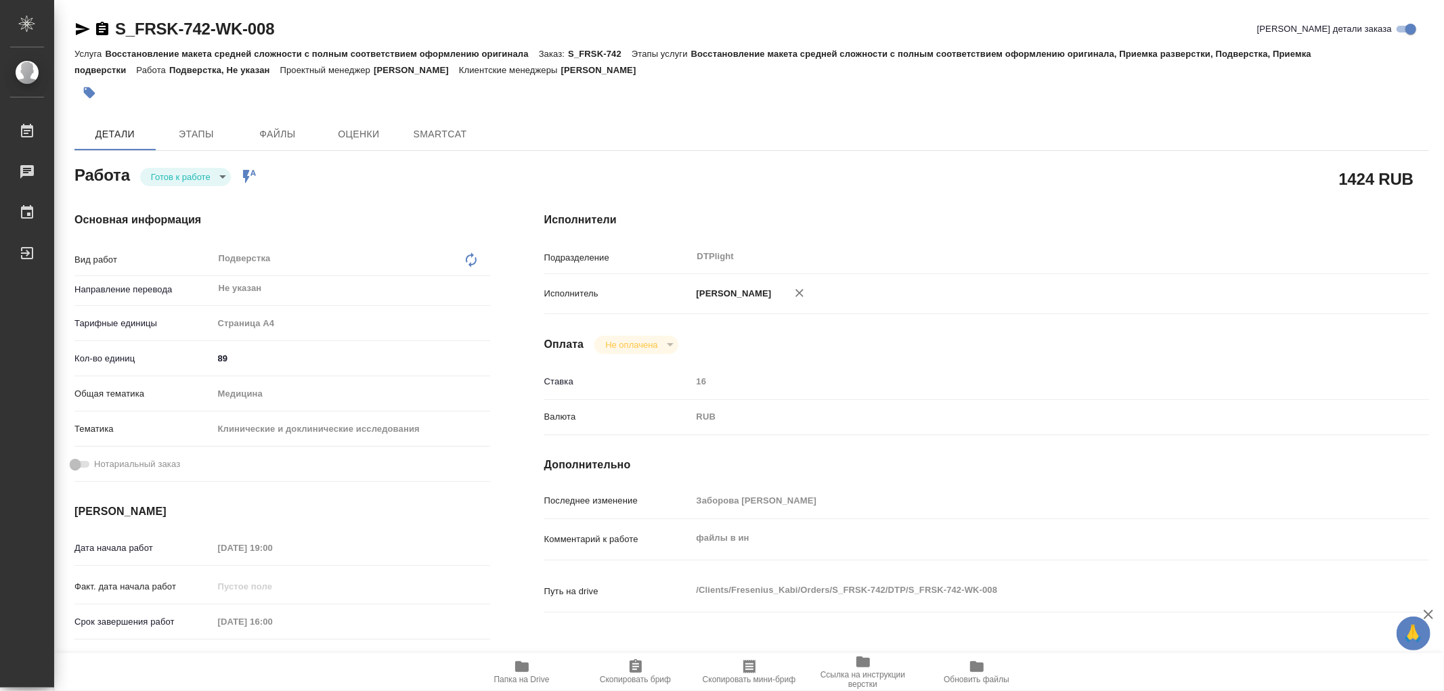
type textarea "x"
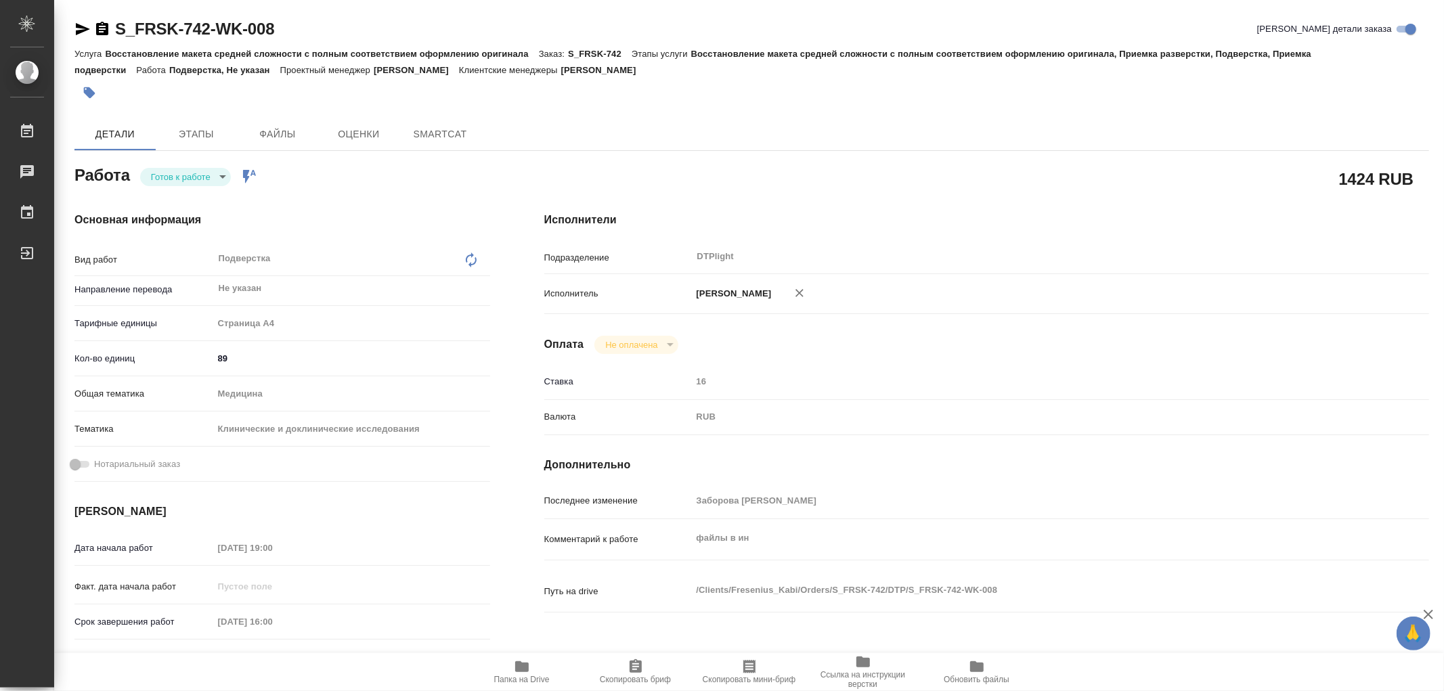
type textarea "x"
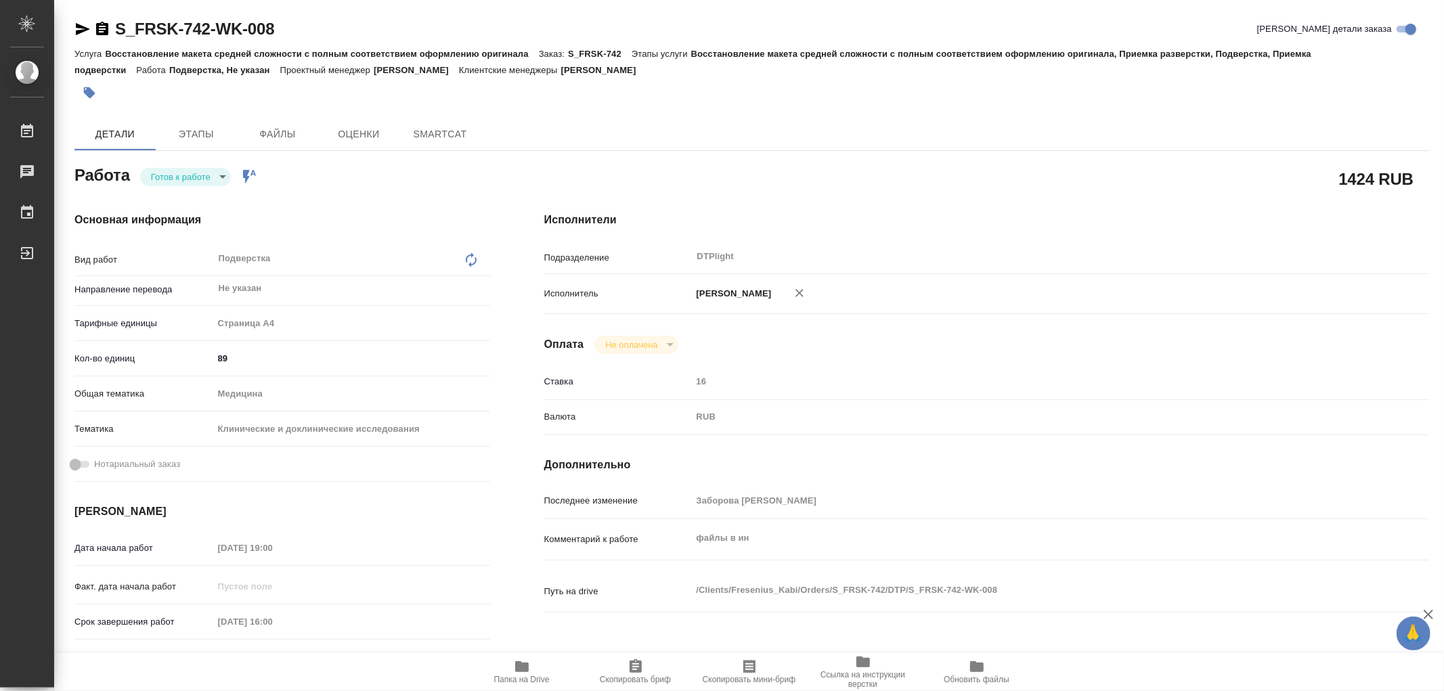
type textarea "x"
click at [522, 670] on icon "button" at bounding box center [522, 667] width 14 height 11
type textarea "x"
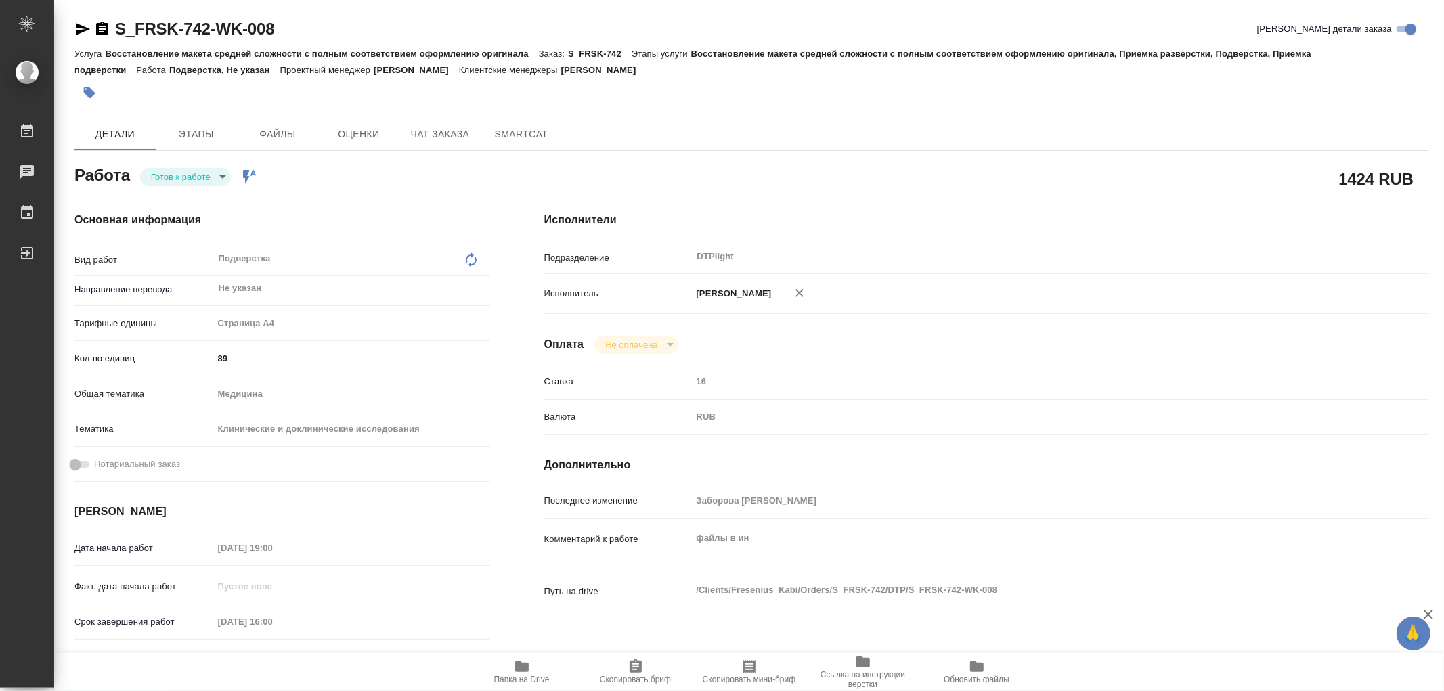
type textarea "x"
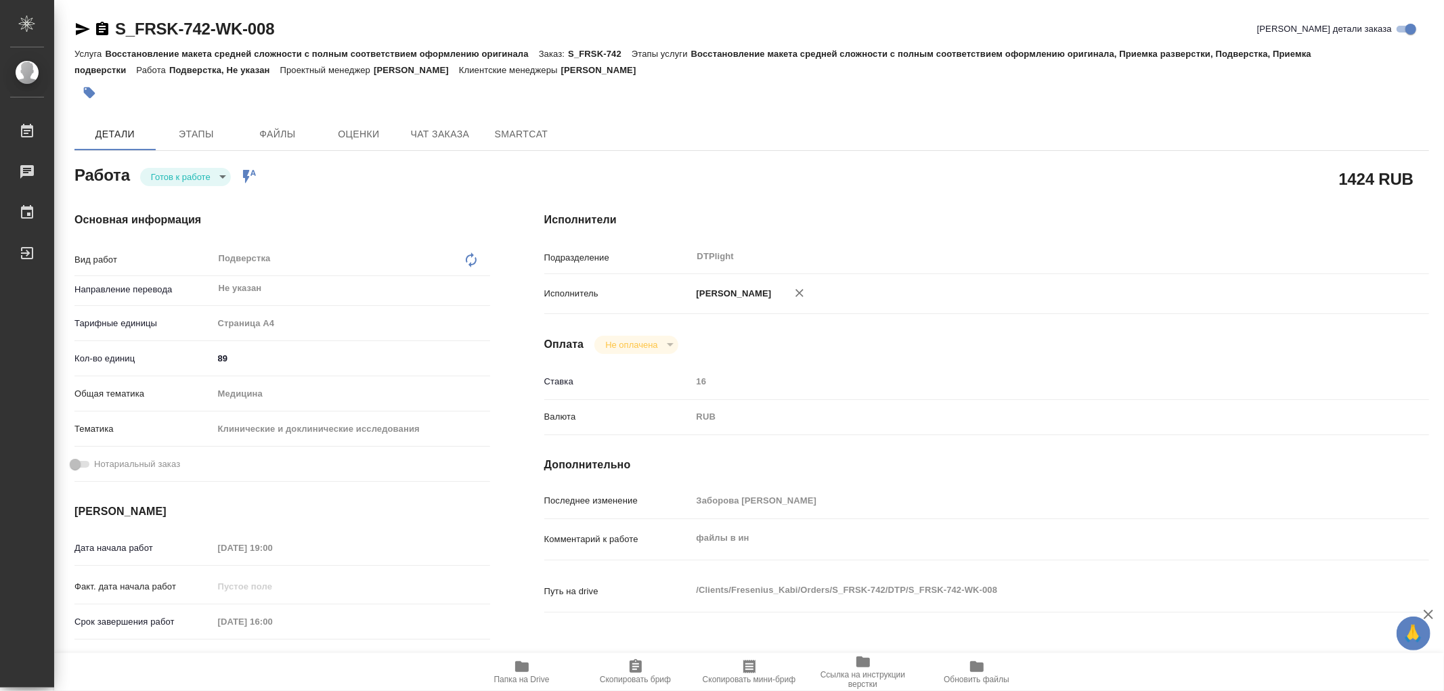
type textarea "x"
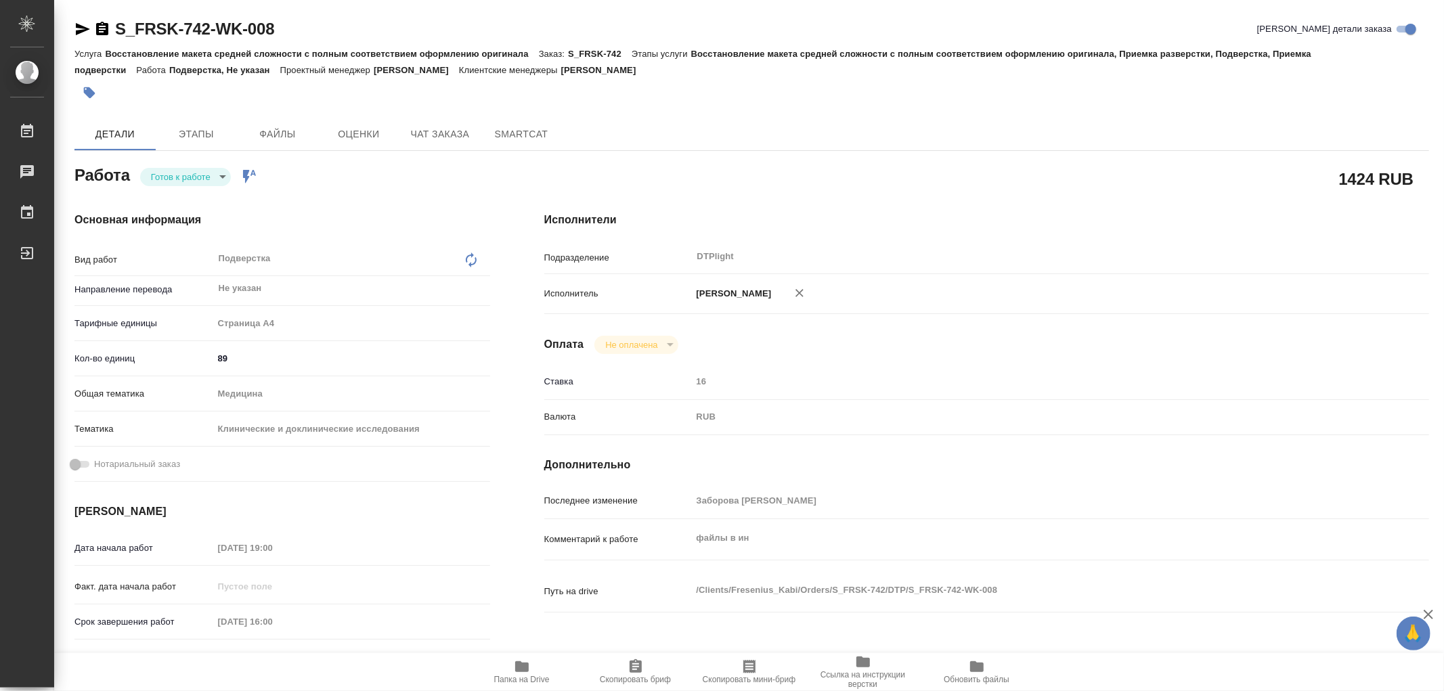
type textarea "x"
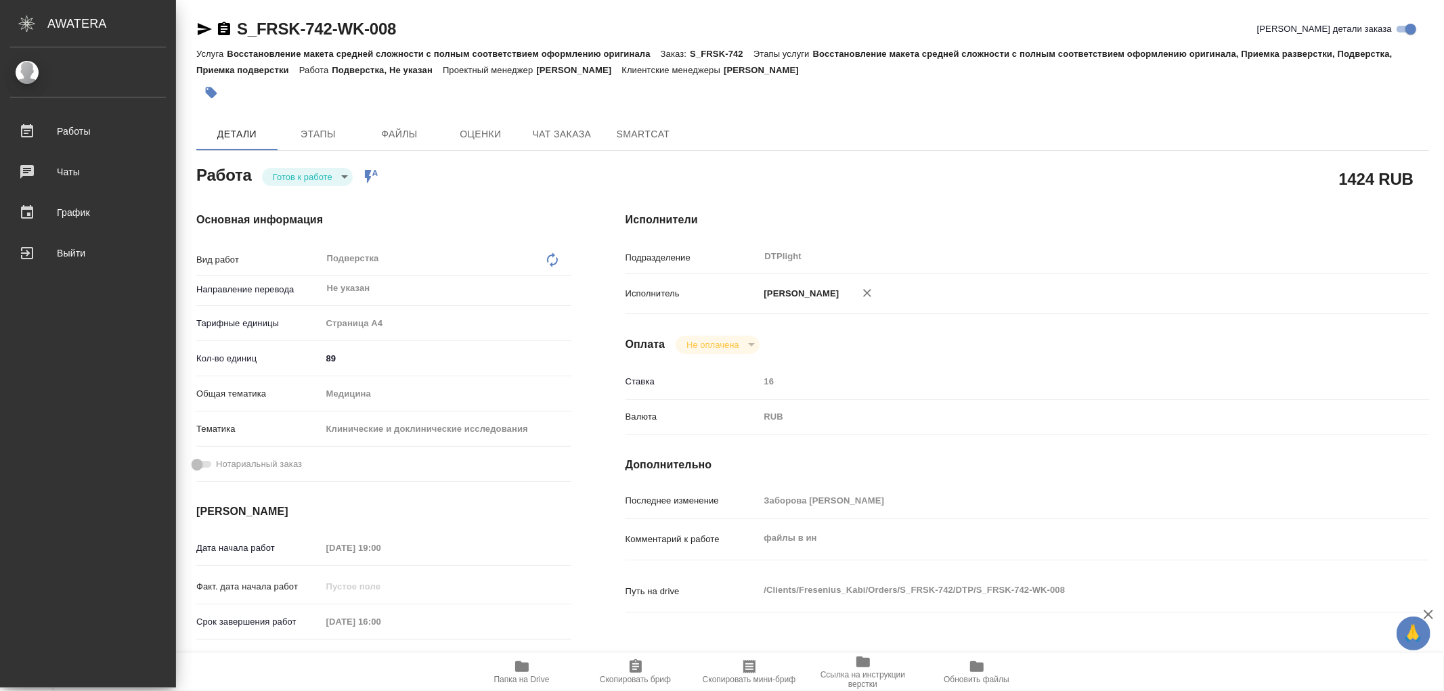
type textarea "x"
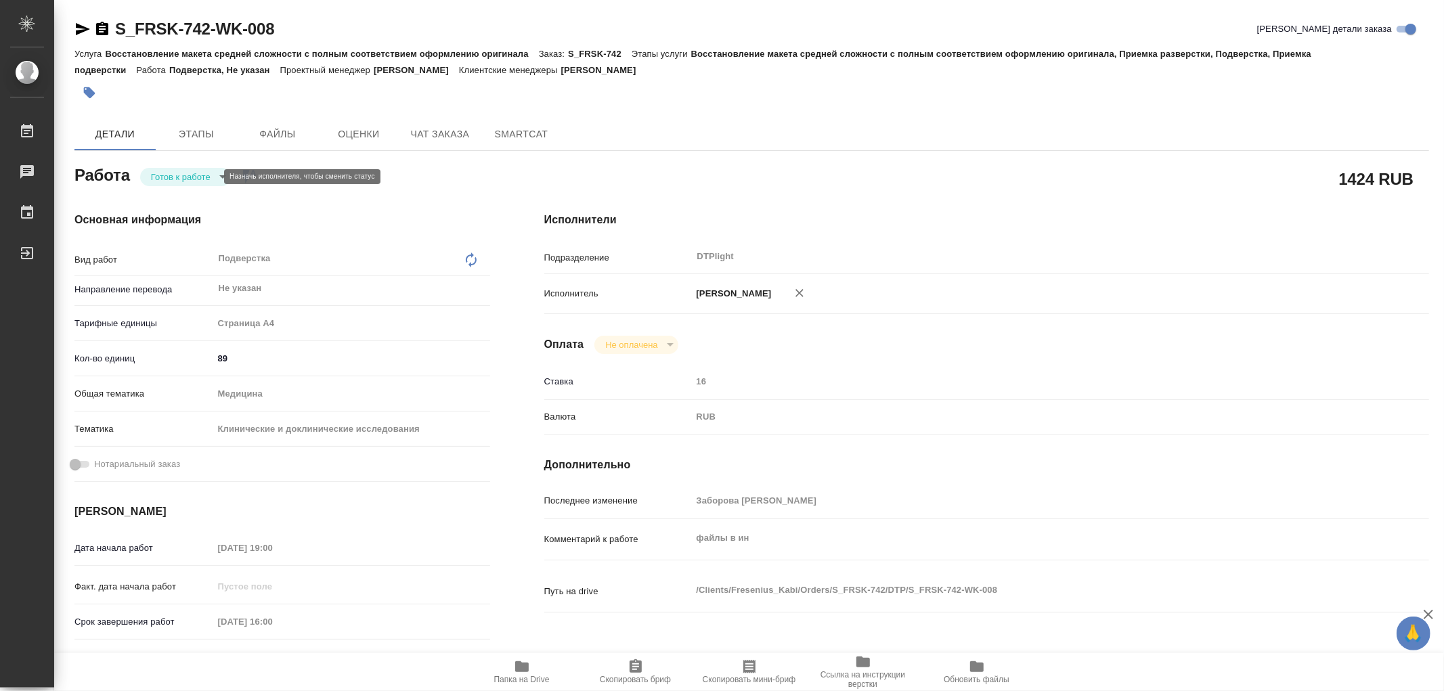
click at [174, 177] on body "🙏 .cls-1 fill:#fff; AWATERA Работы 0 Чаты График Выйти S_FRSK-742-WK-008 Кратко…" at bounding box center [722, 345] width 1444 height 691
click at [174, 177] on button "В работе" at bounding box center [173, 176] width 45 height 15
click at [215, 130] on span "Этапы" at bounding box center [196, 134] width 65 height 17
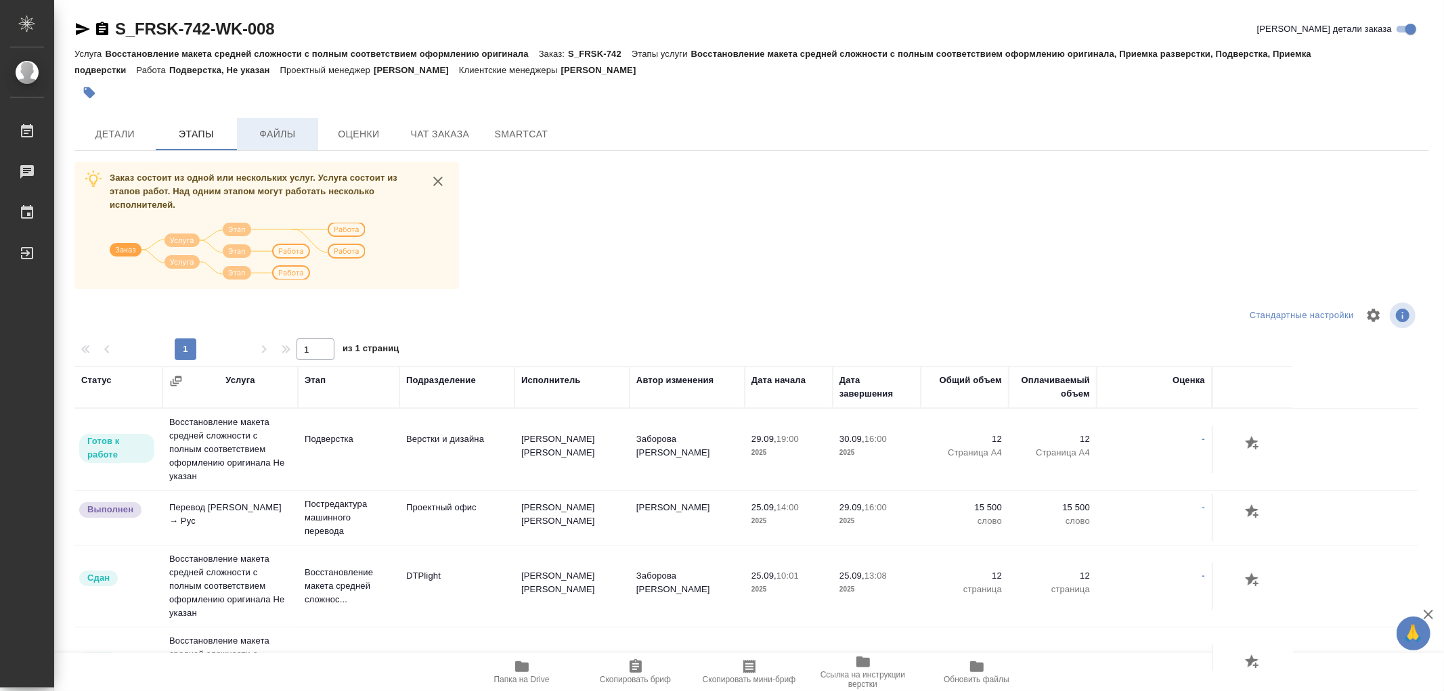
click at [288, 132] on span "Файлы" at bounding box center [277, 134] width 65 height 17
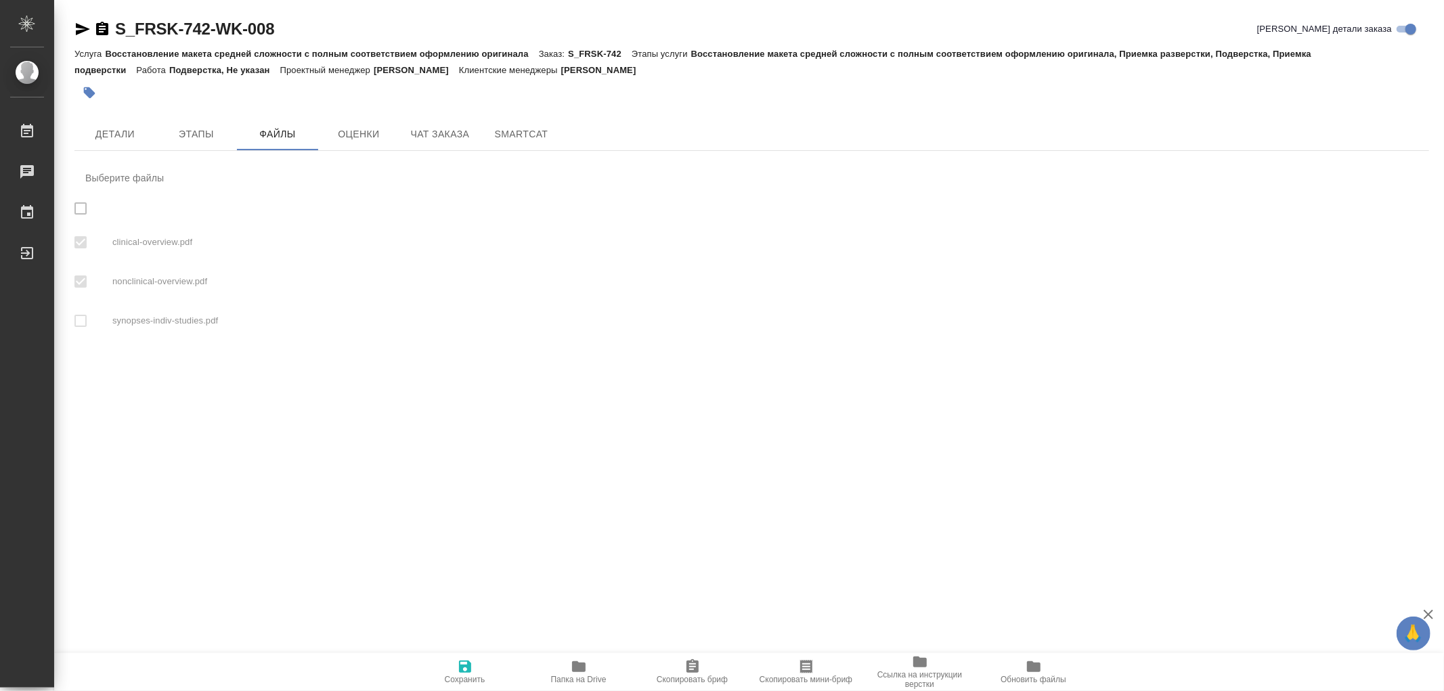
checkbox input "true"
click at [108, 122] on button "Детали" at bounding box center [114, 134] width 81 height 33
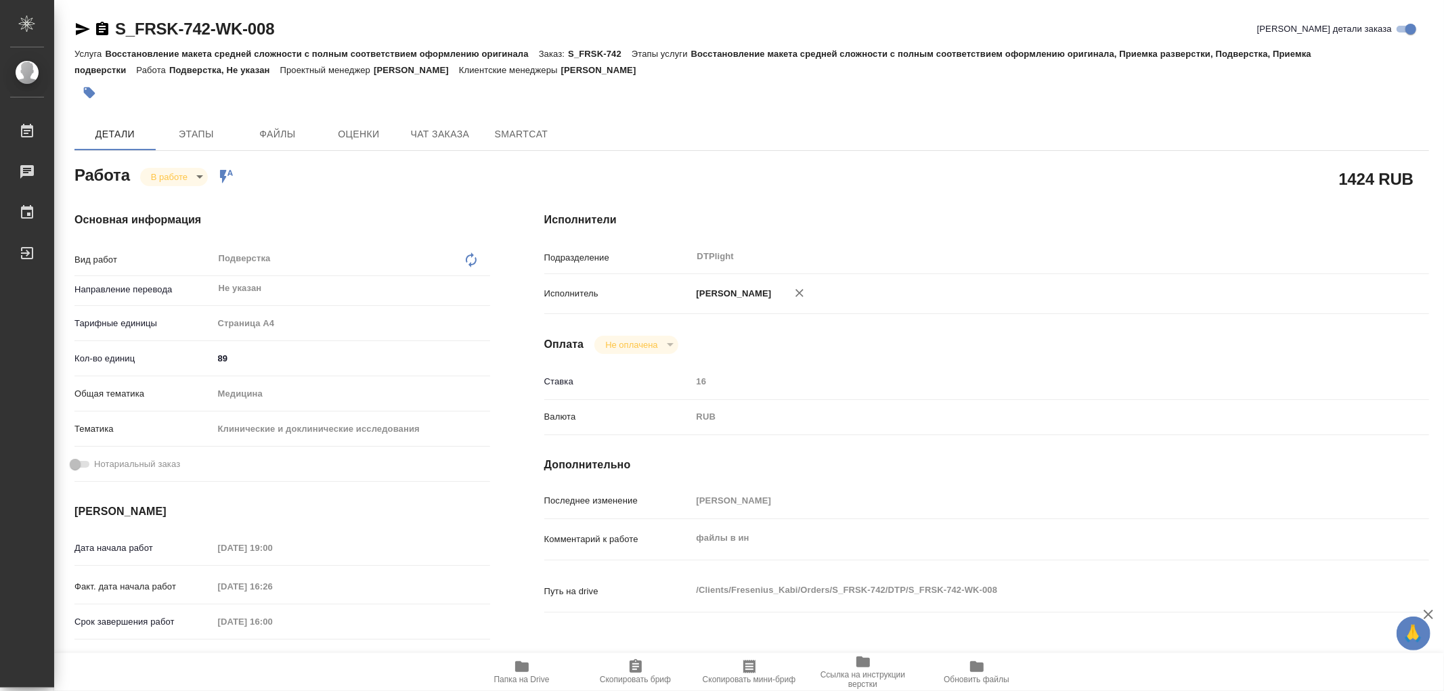
type textarea "x"
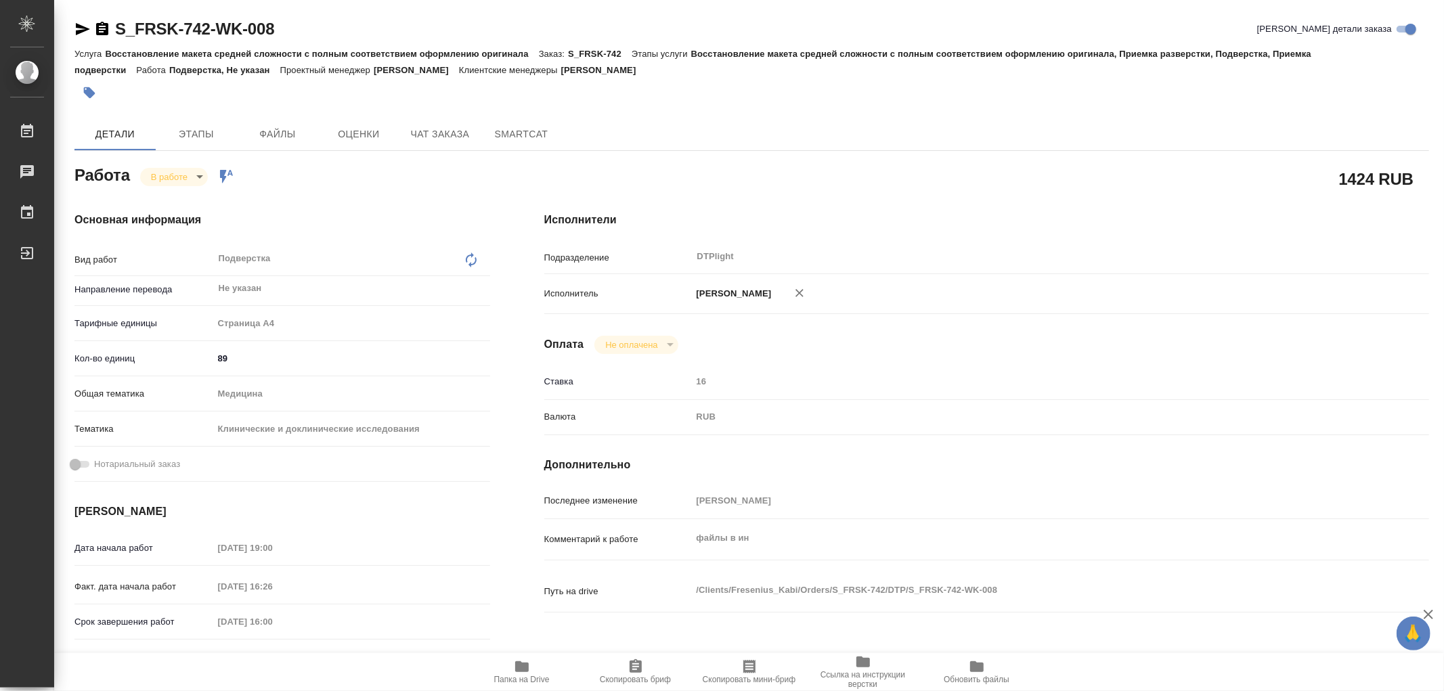
type textarea "x"
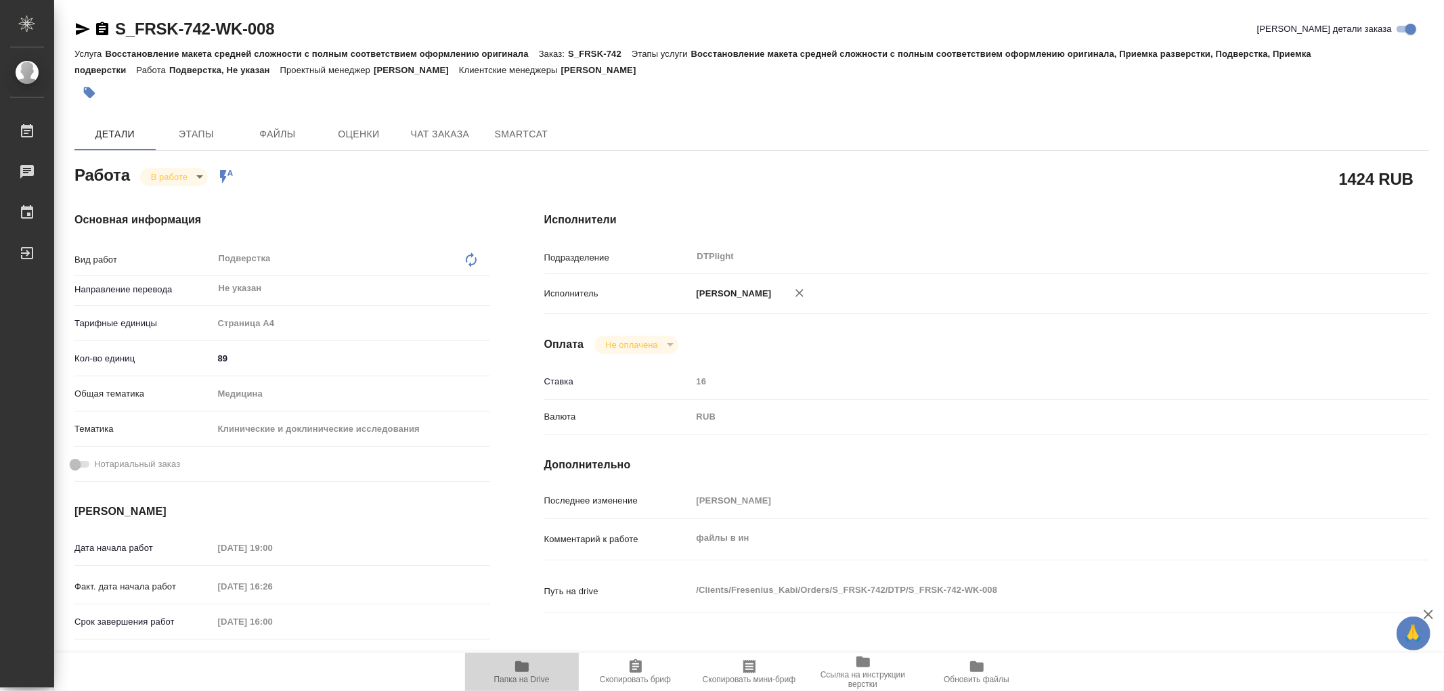
click at [522, 666] on icon "button" at bounding box center [522, 667] width 14 height 11
type textarea "x"
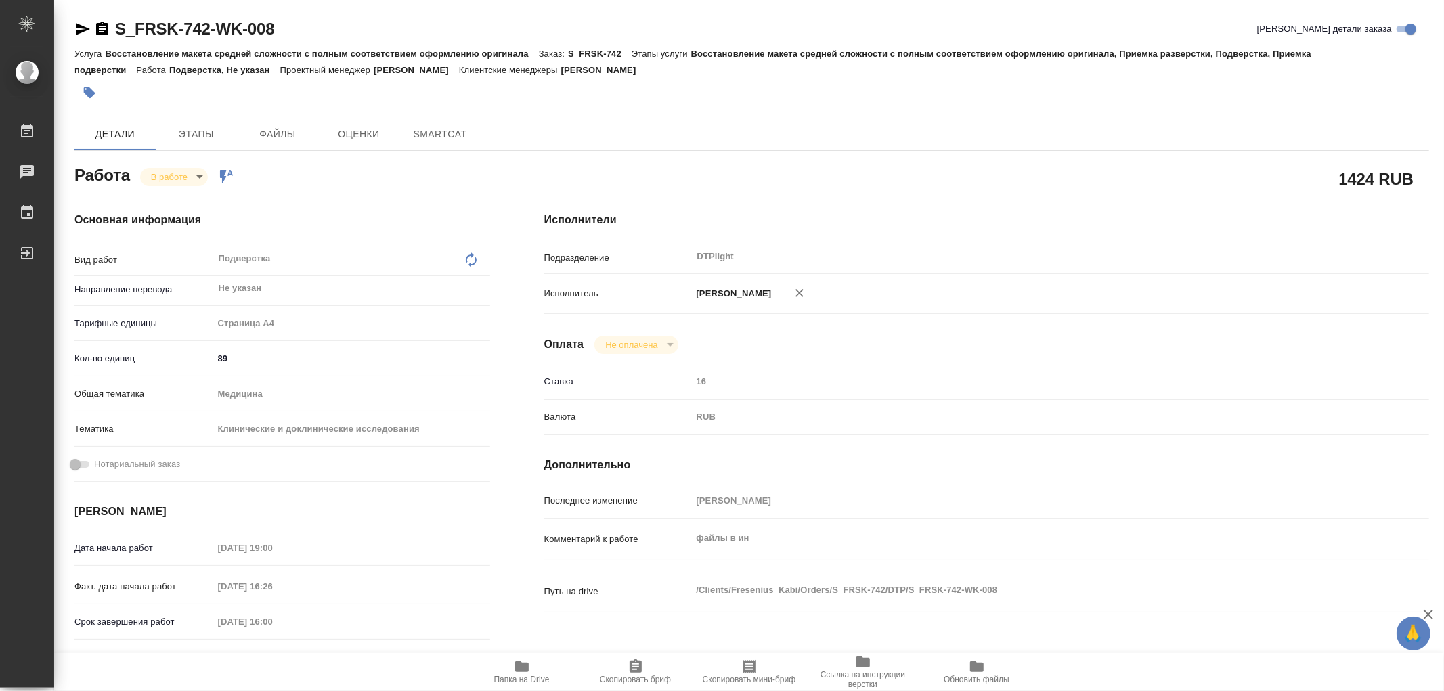
type textarea "x"
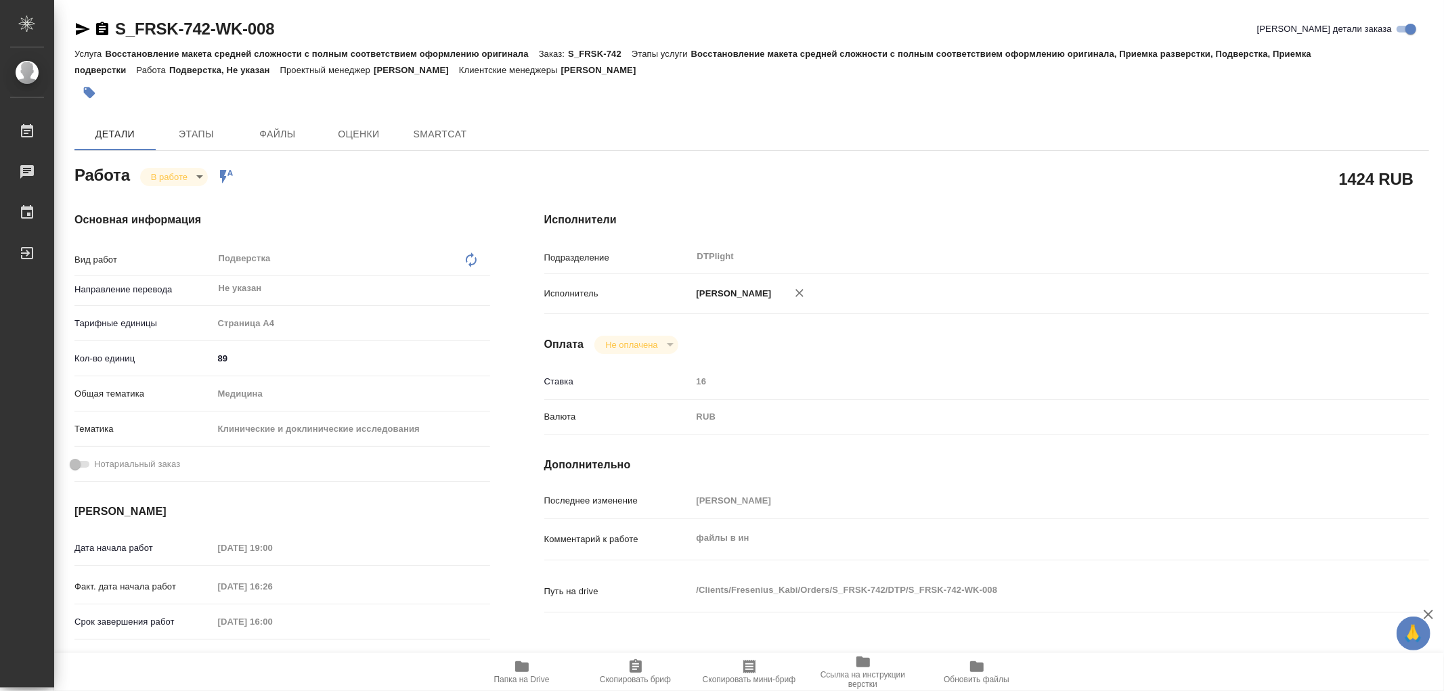
type textarea "x"
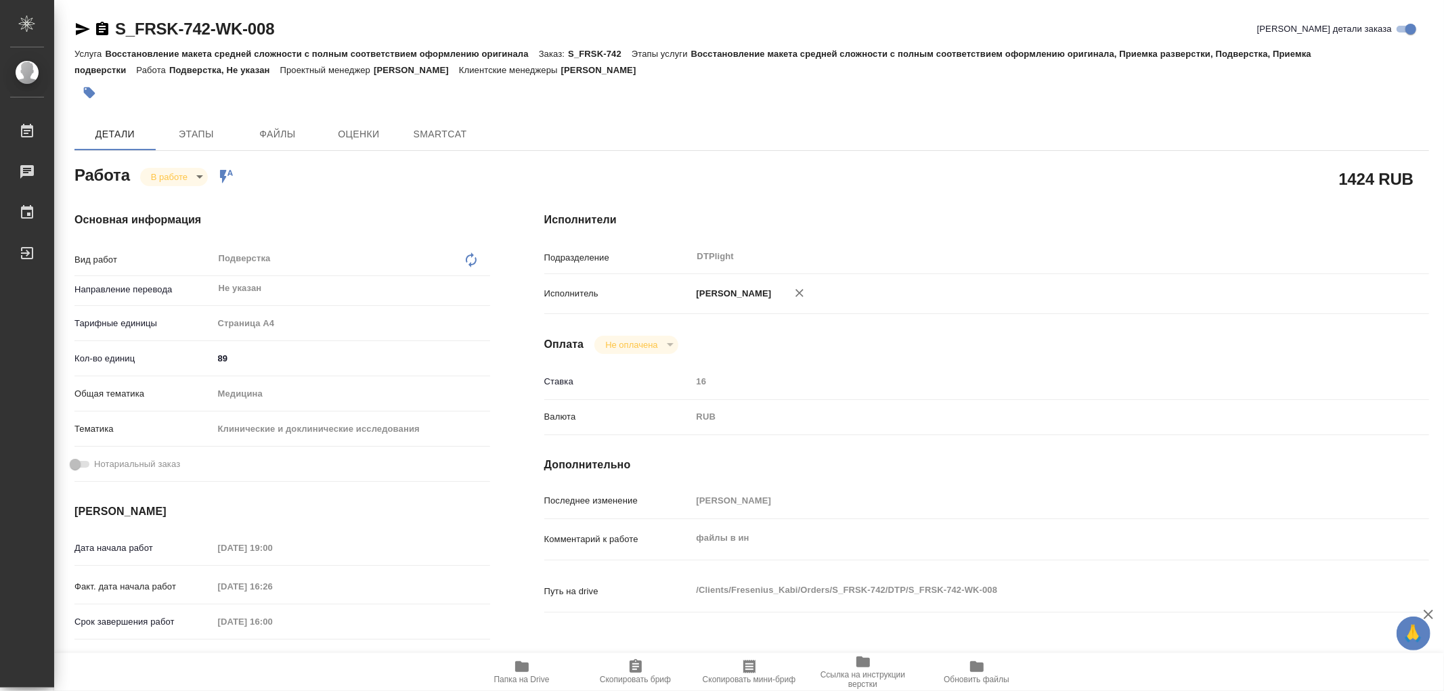
type textarea "x"
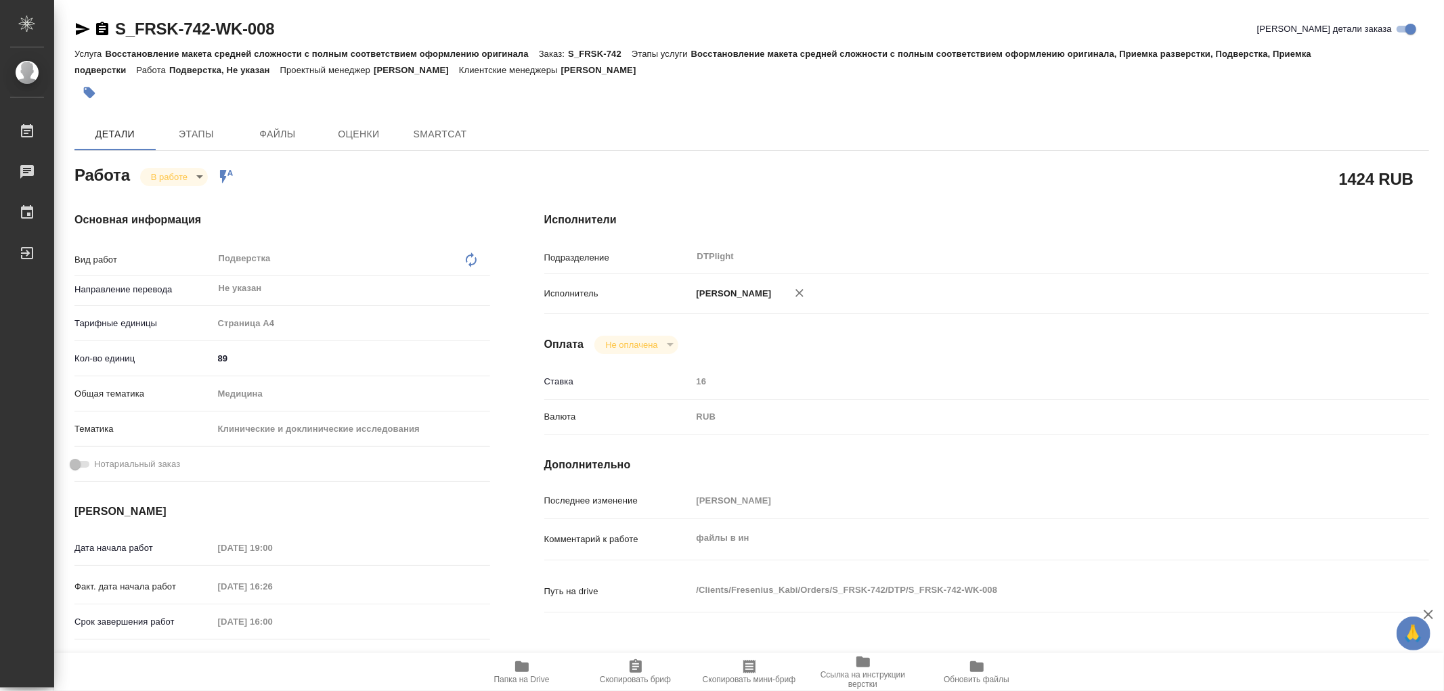
type textarea "x"
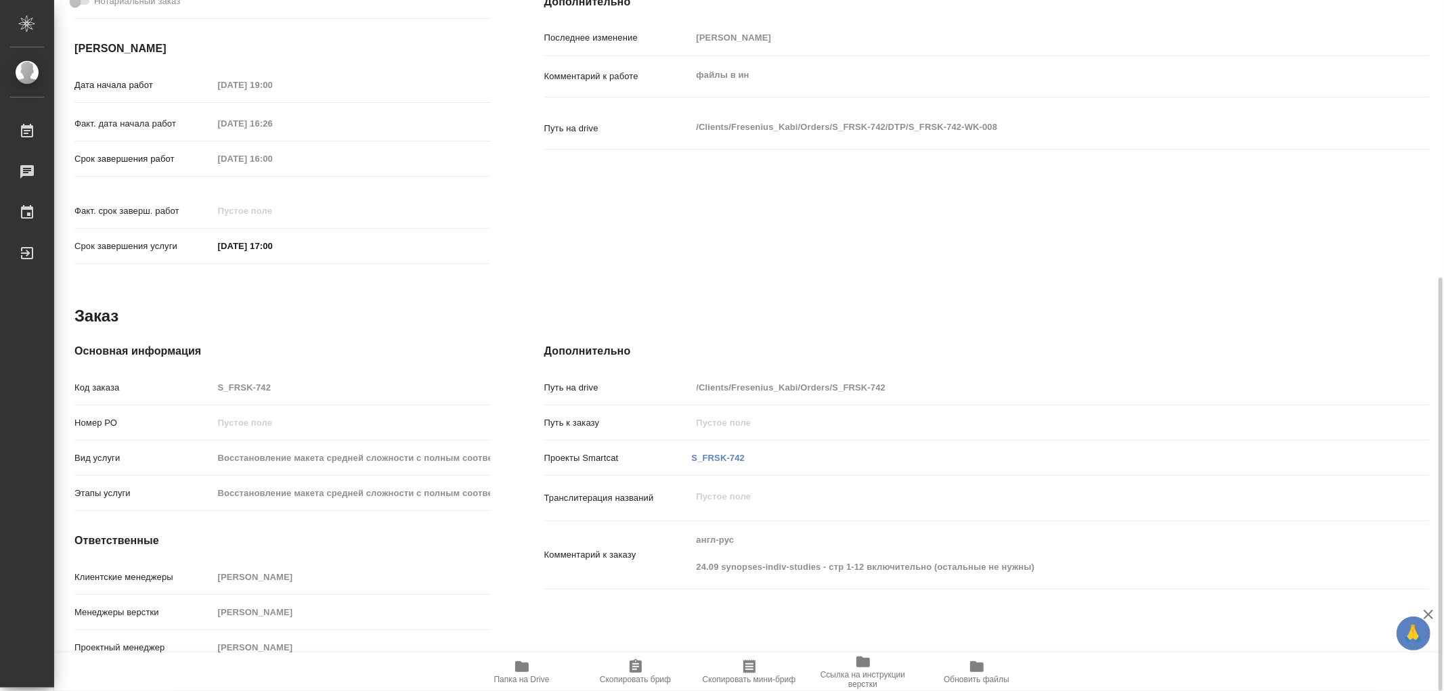
type textarea "x"
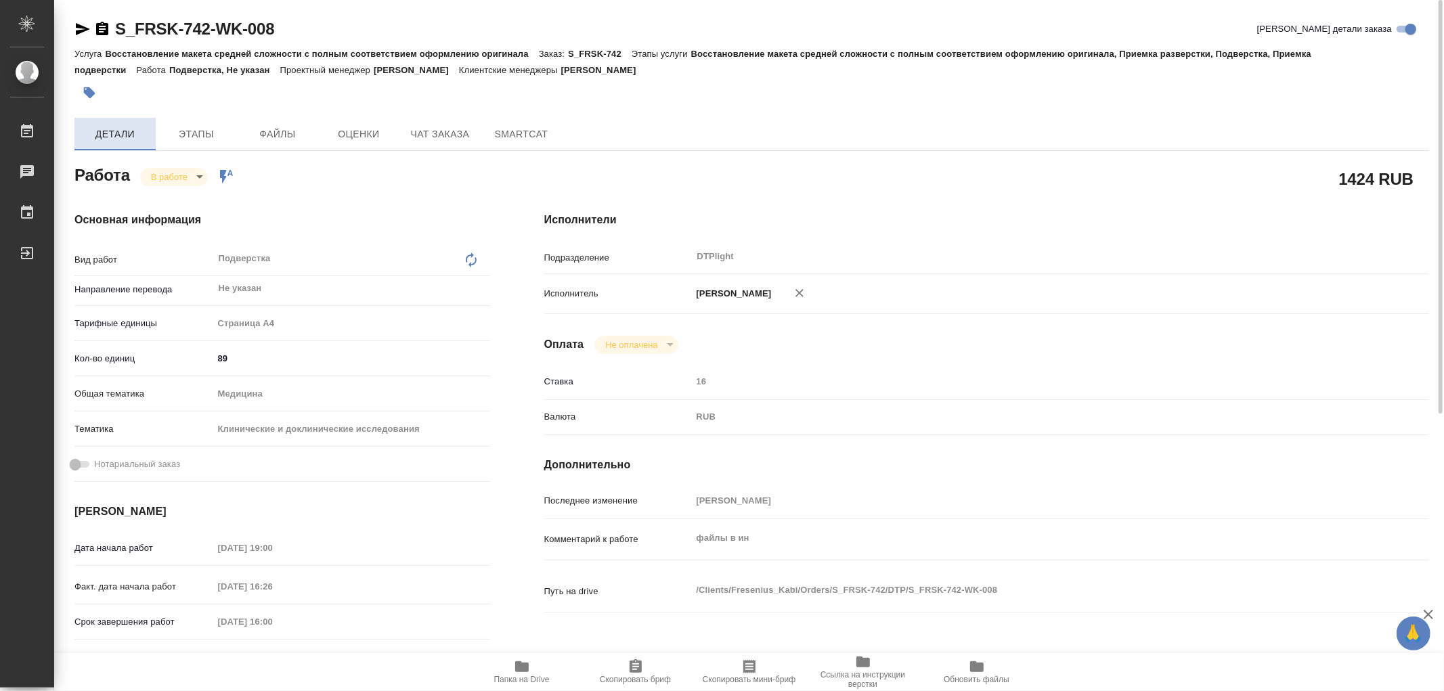
type textarea "x"
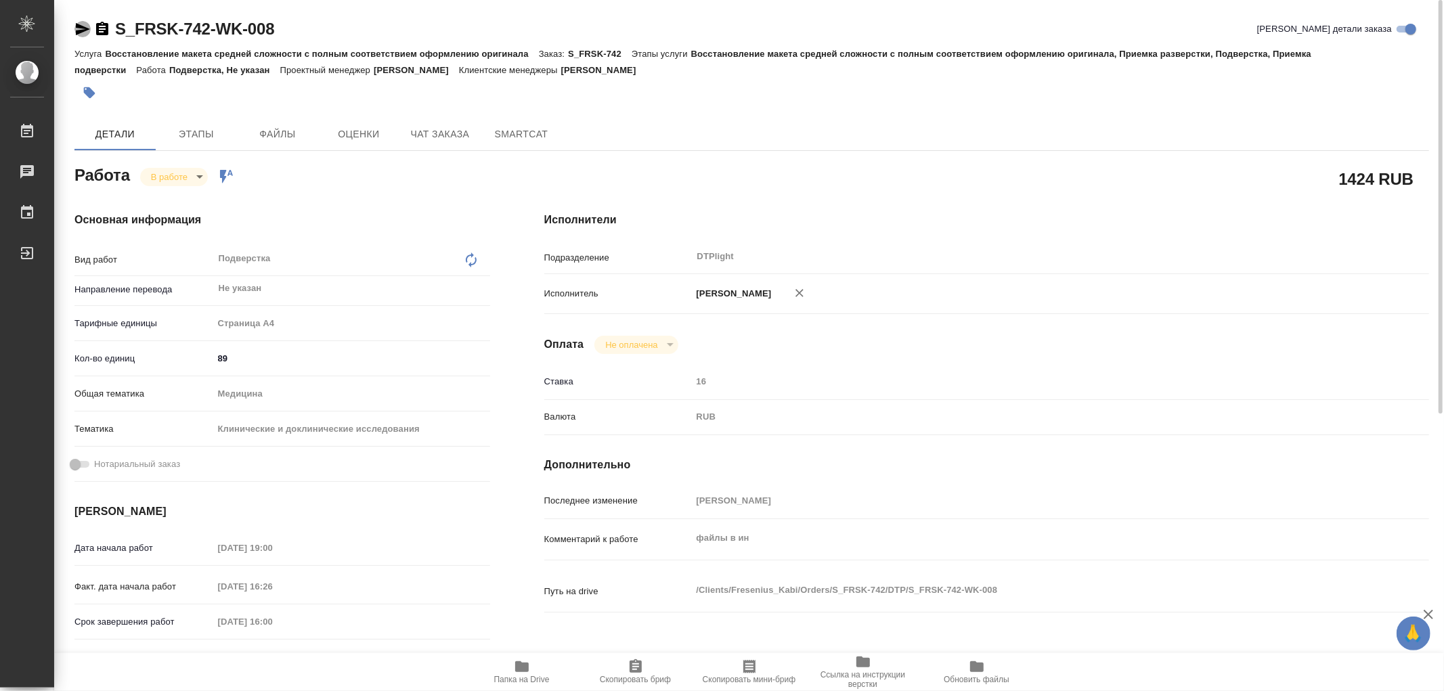
click at [83, 35] on icon "button" at bounding box center [82, 29] width 16 height 16
click at [425, 132] on span "Чат заказа" at bounding box center [440, 134] width 65 height 17
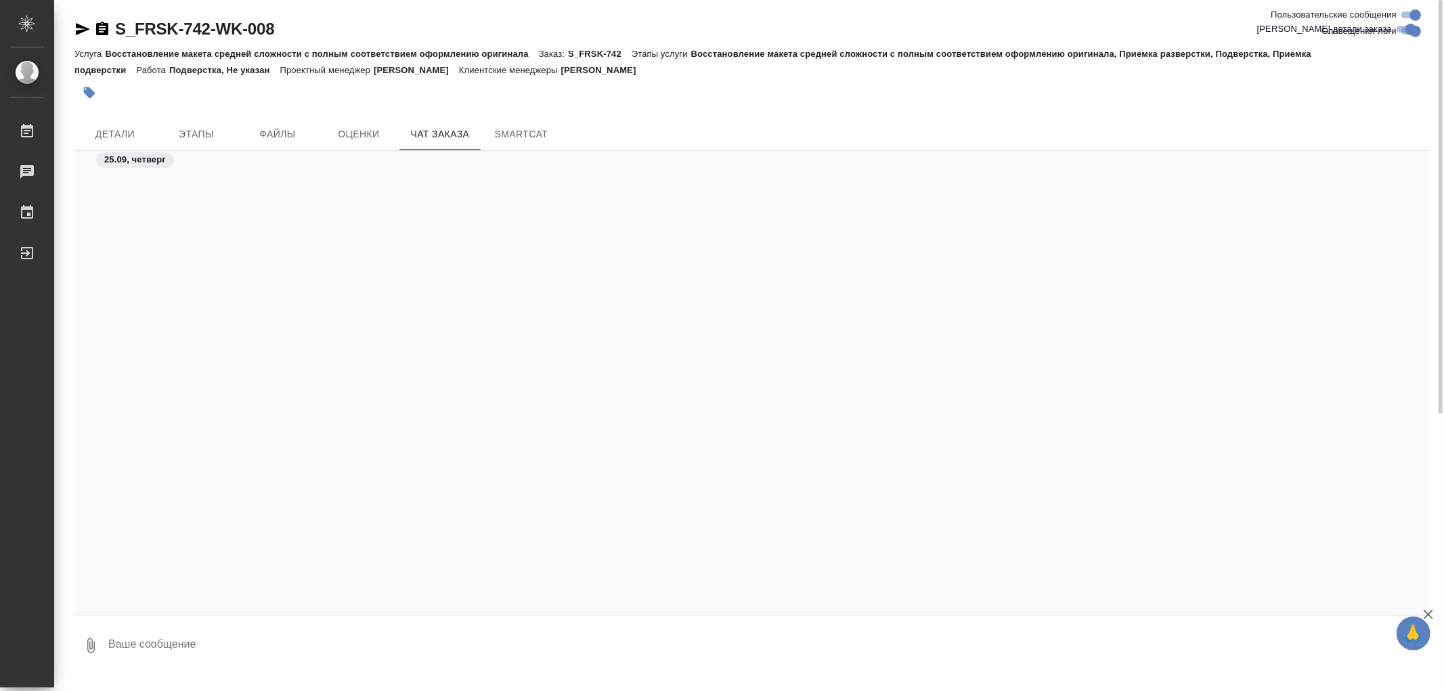
scroll to position [24080, 0]
